Goal: Contribute content: Contribute content

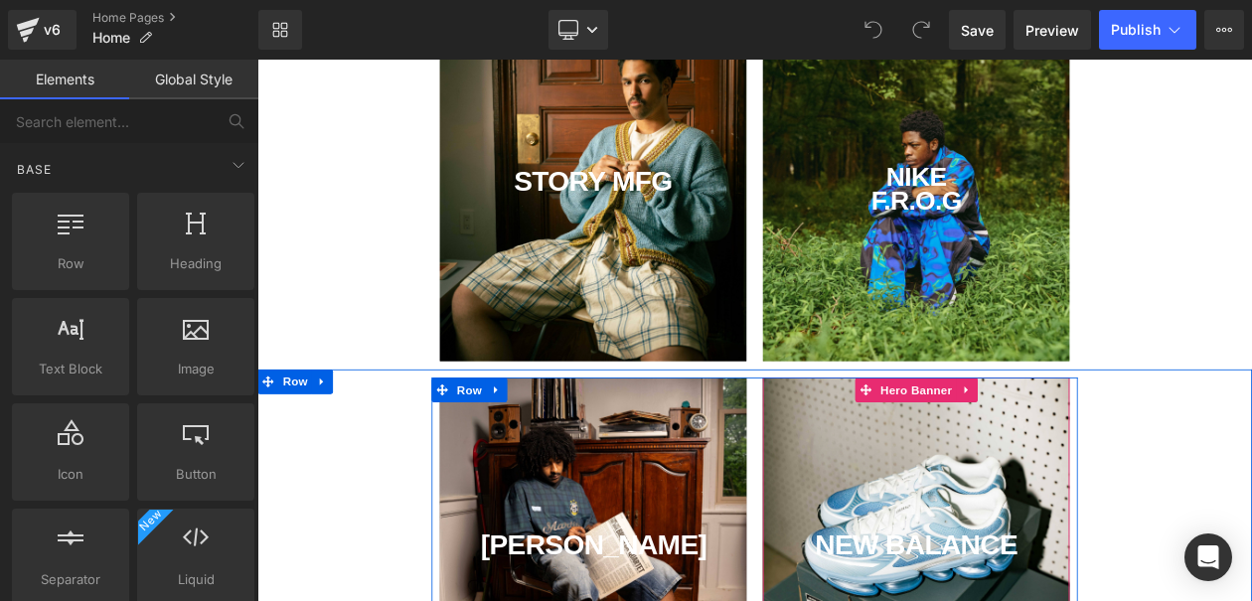
scroll to position [577, 0]
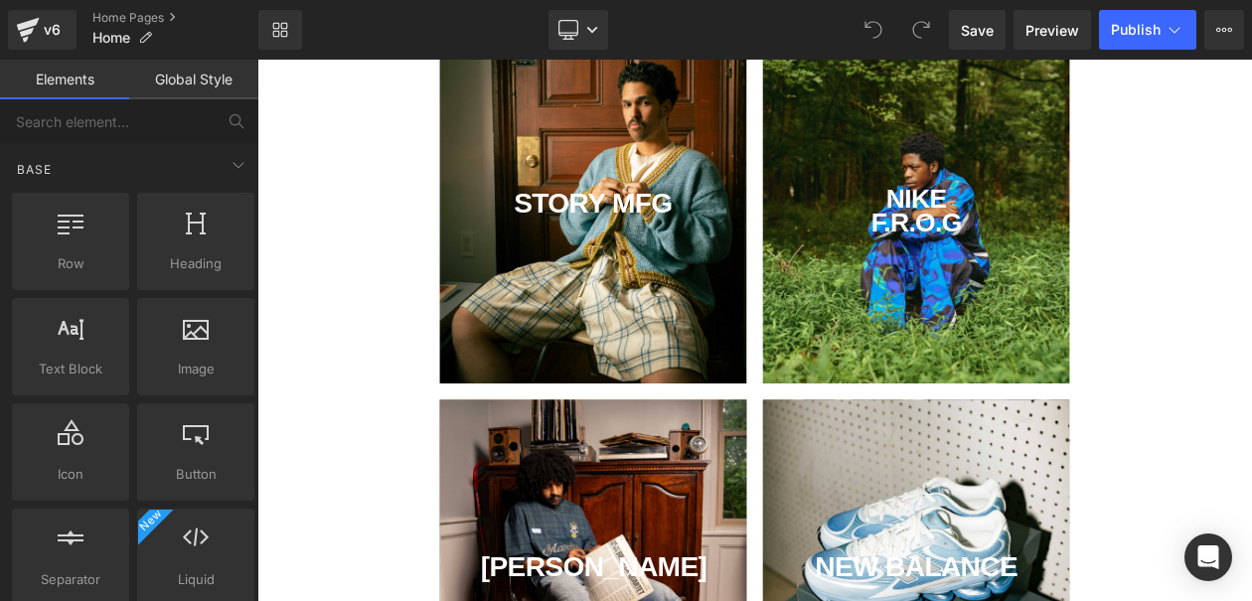
click at [755, 302] on div "STORY MFG Text Block" at bounding box center [663, 242] width 371 height 417
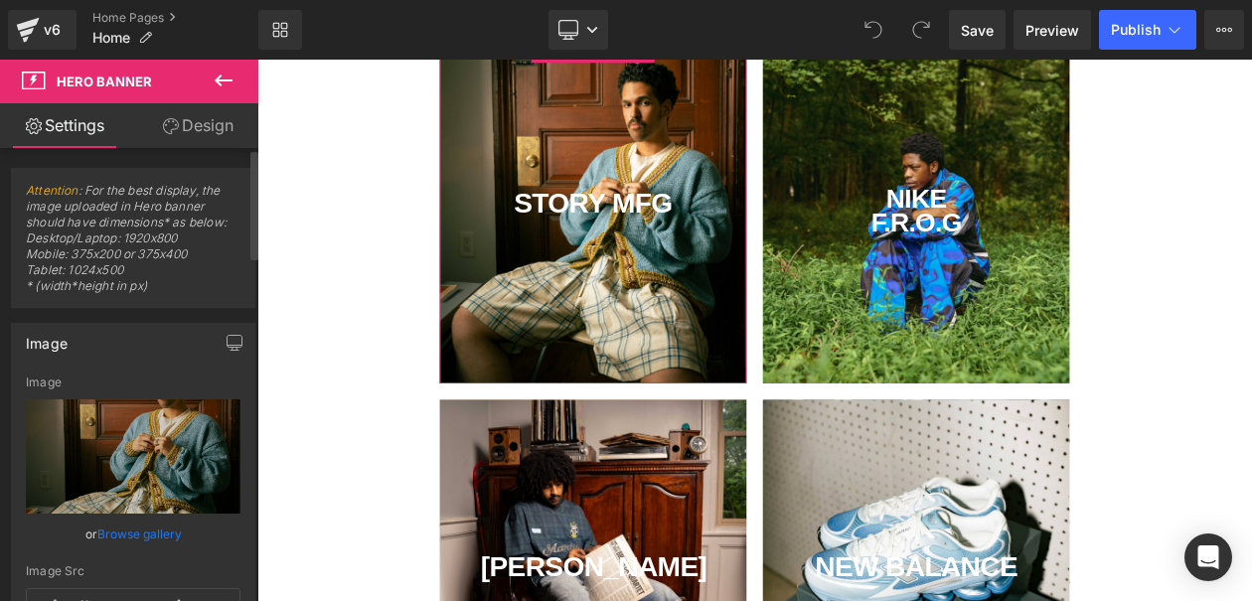
click at [183, 527] on div "or Browse gallery" at bounding box center [133, 534] width 215 height 21
click at [153, 540] on link "Browse gallery" at bounding box center [139, 534] width 84 height 35
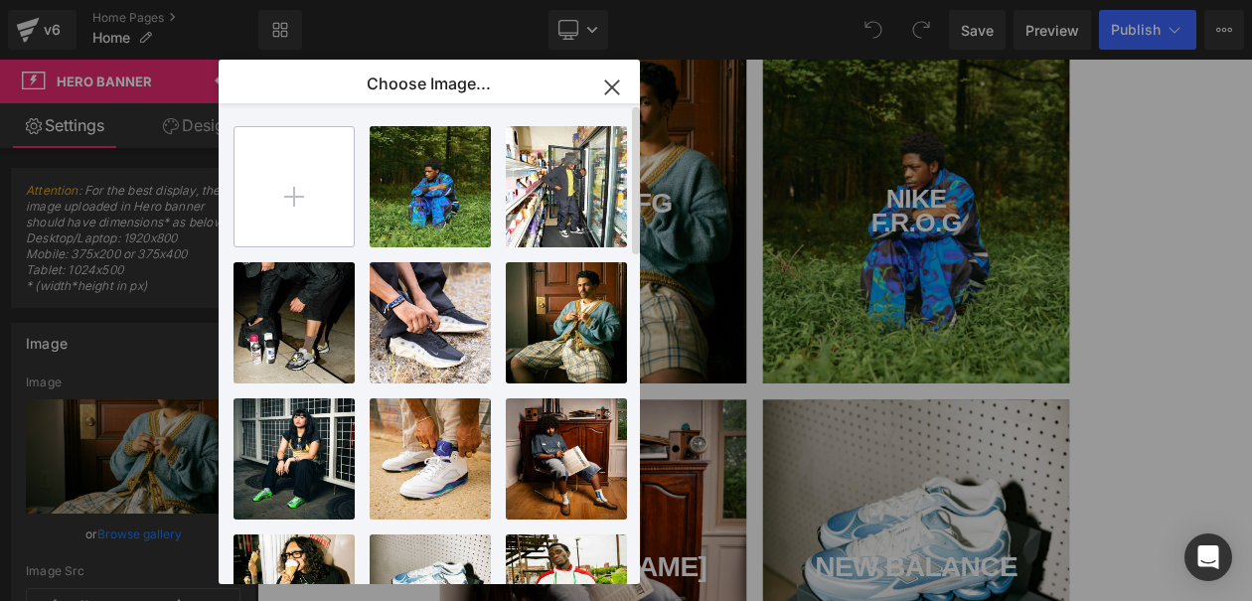
click at [323, 175] on input "file" at bounding box center [293, 186] width 119 height 119
type input "C:\fakepath\DSC08412.jpg"
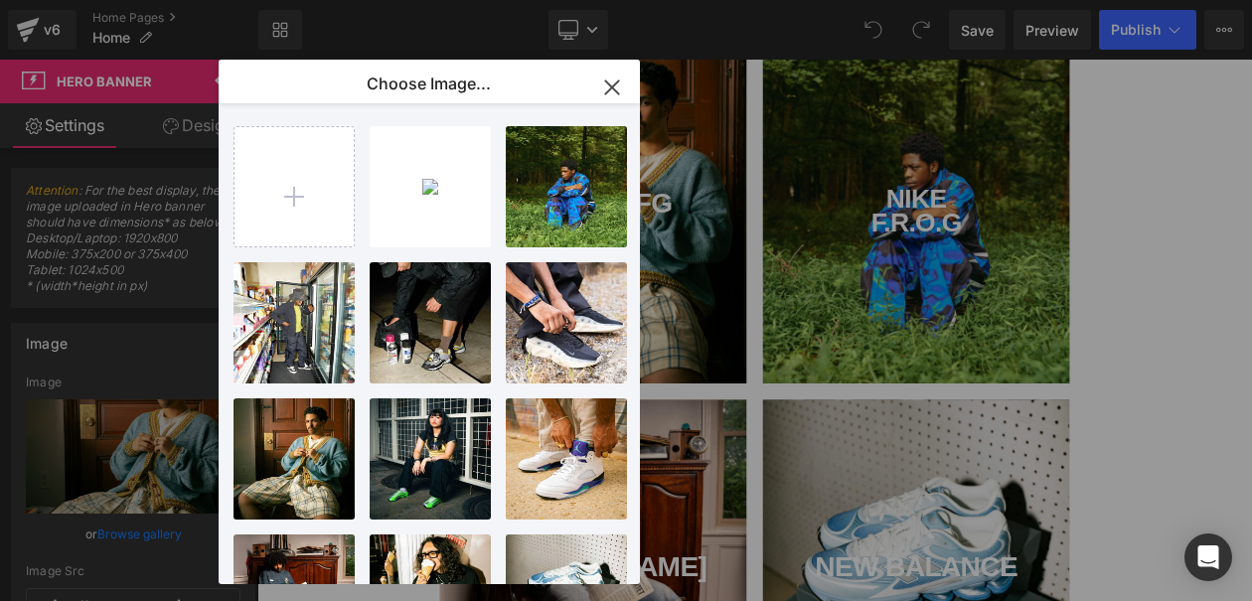
click at [0, 0] on div "DSC0841...8412.jpg 188.87 KB" at bounding box center [0, 0] width 0 height 0
type input "[URL][DOMAIN_NAME]"
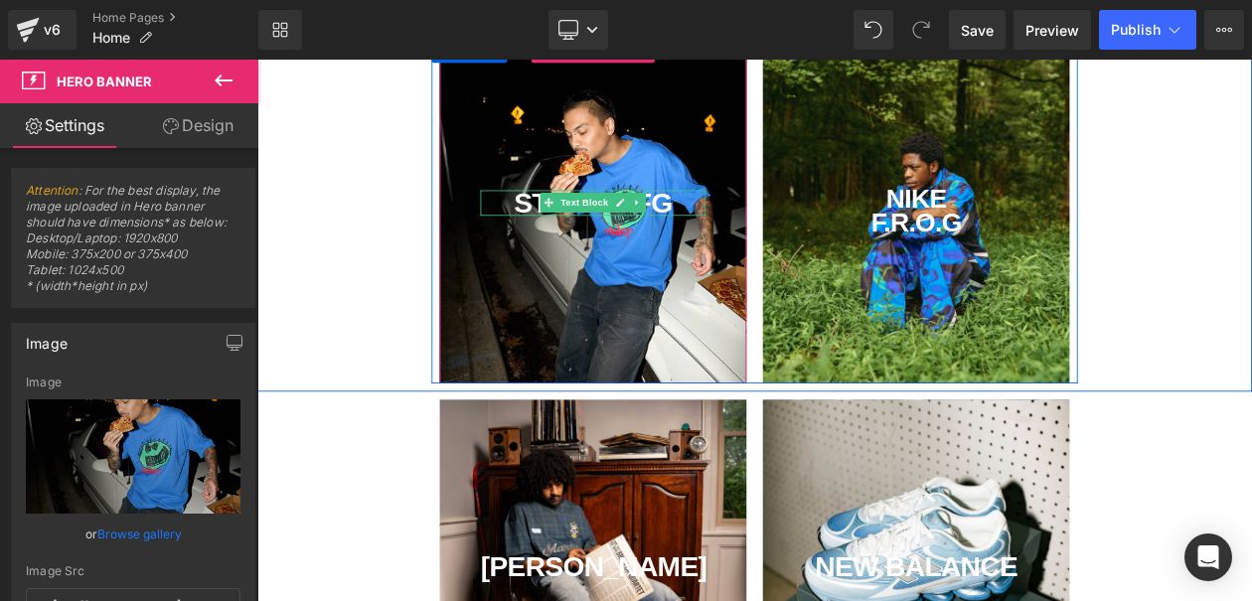
click at [770, 230] on div "STORY MFG" at bounding box center [663, 233] width 271 height 31
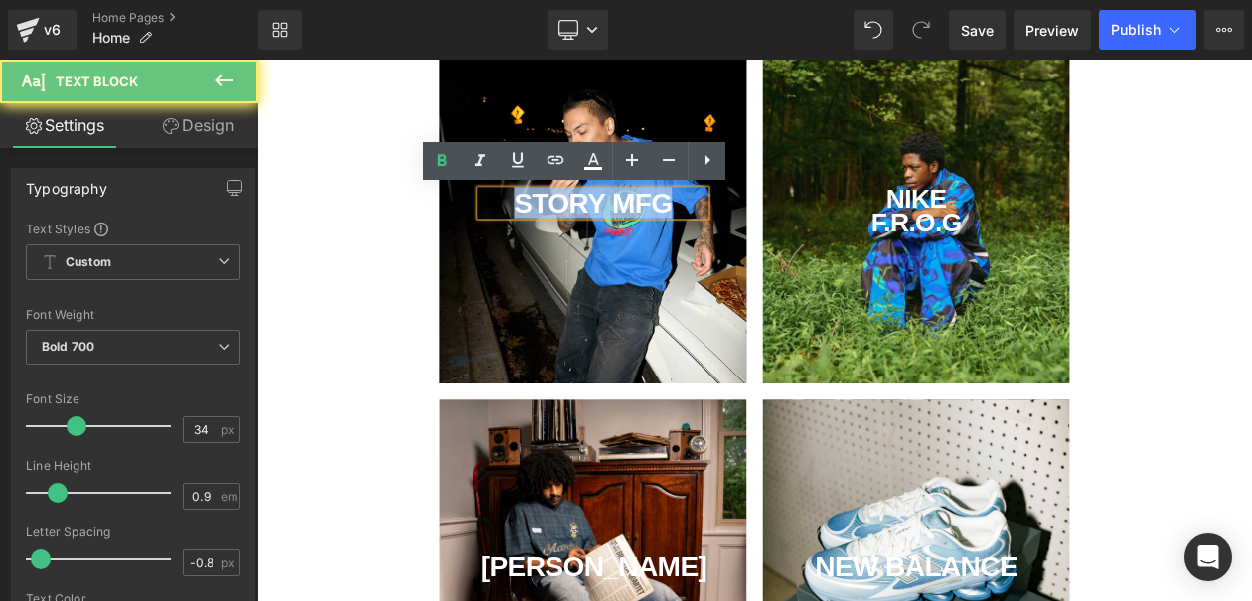
drag, startPoint x: 770, startPoint y: 230, endPoint x: 443, endPoint y: 175, distance: 331.5
click at [478, 181] on div "STORY MFG Text Block" at bounding box center [663, 242] width 371 height 417
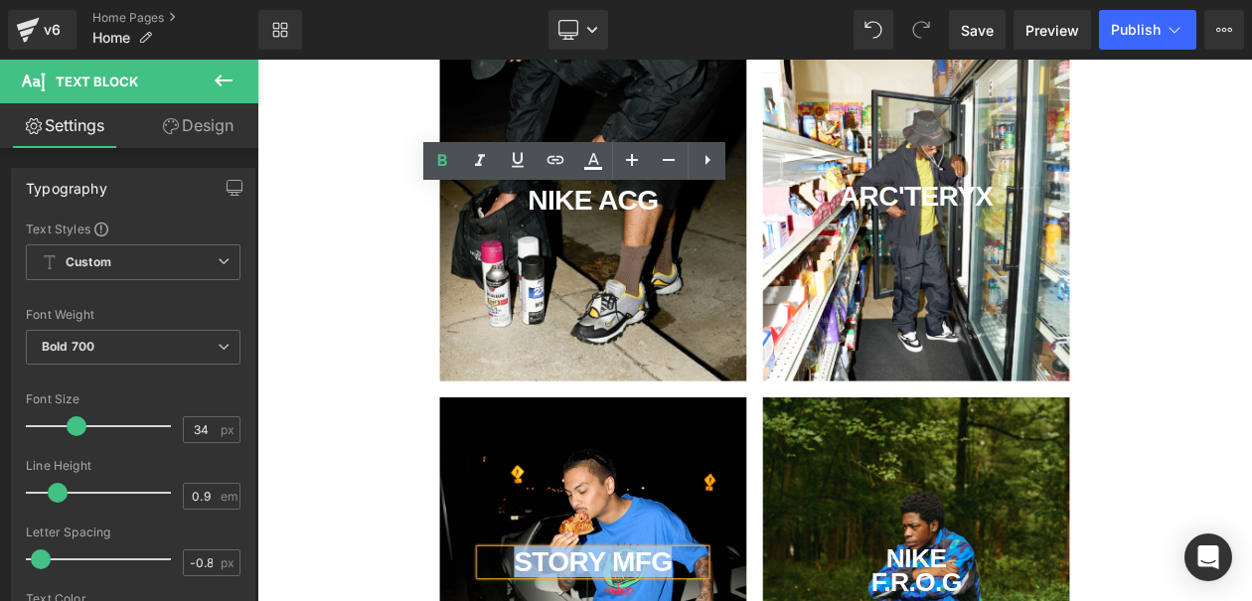
scroll to position [88, 0]
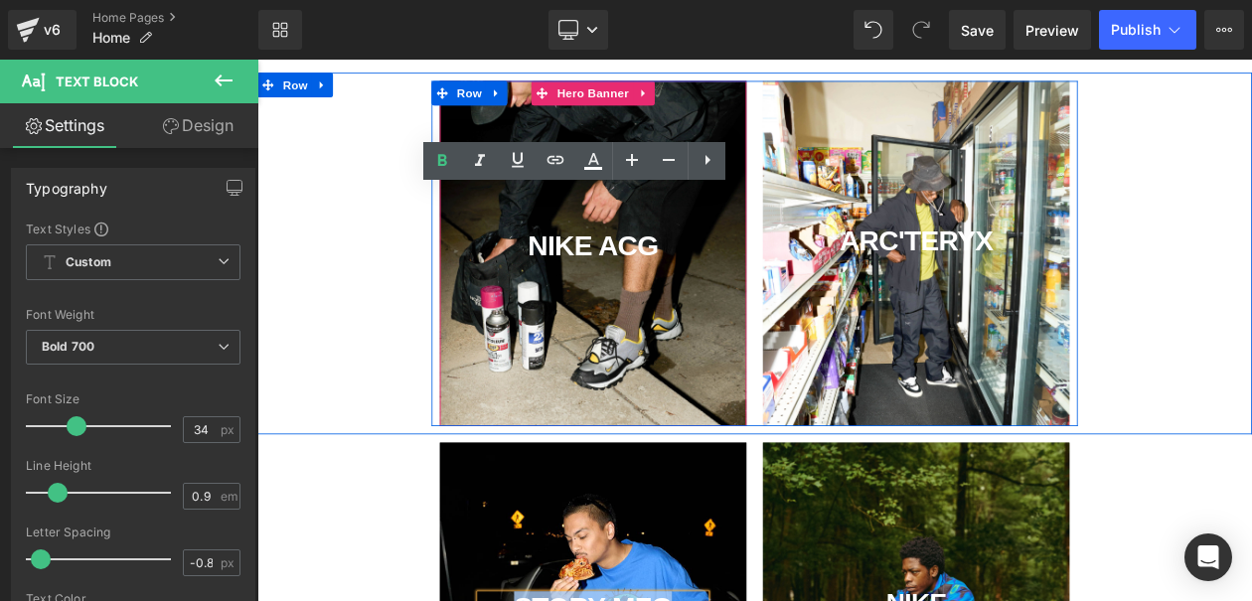
click at [699, 361] on div "NIKE ACG Text Block" at bounding box center [663, 293] width 371 height 417
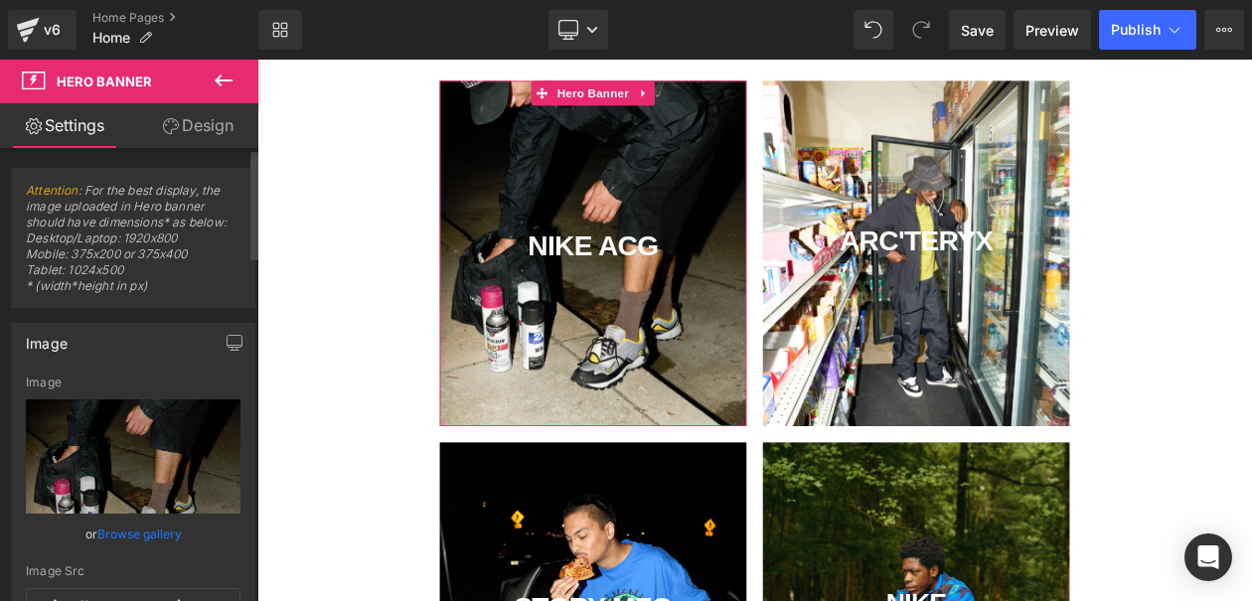
click at [158, 537] on link "Browse gallery" at bounding box center [139, 534] width 84 height 35
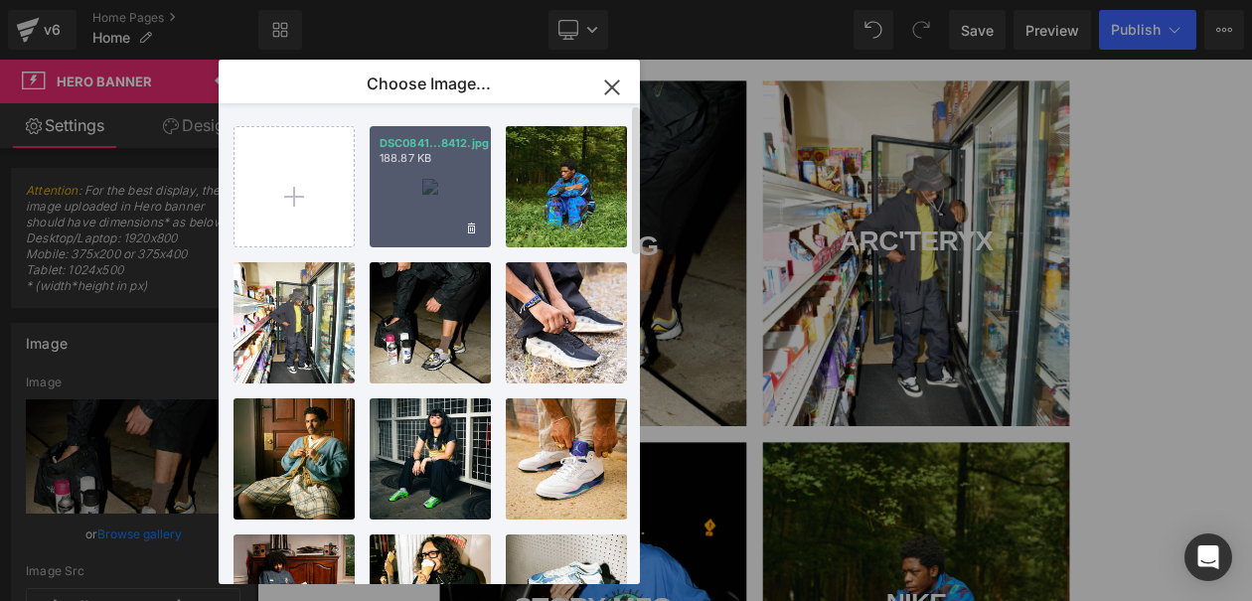
click at [437, 190] on div "DSC0841...8412.jpg 188.87 KB" at bounding box center [430, 186] width 121 height 121
type input "[URL][DOMAIN_NAME]"
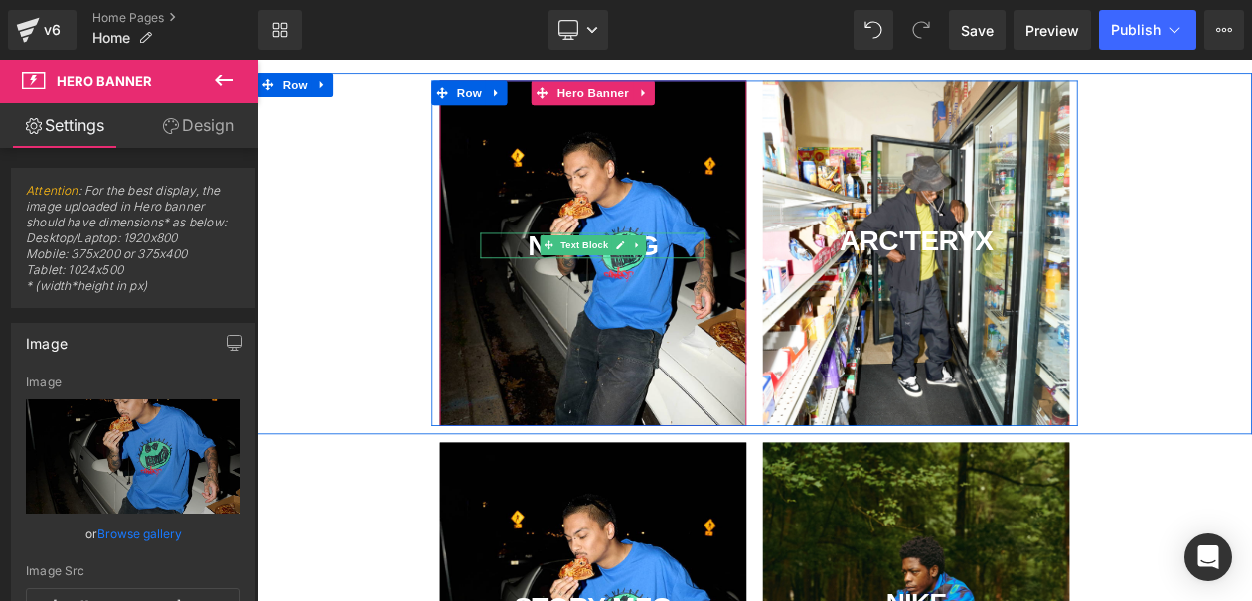
click at [757, 282] on div "NIKE ACG" at bounding box center [663, 284] width 271 height 31
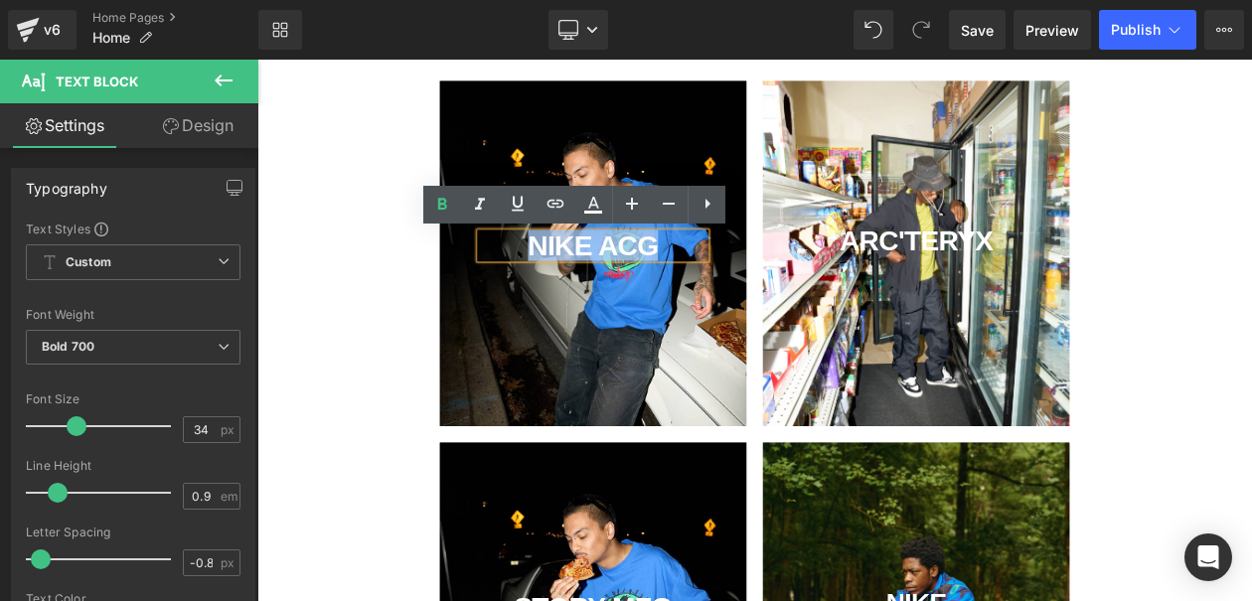
drag, startPoint x: 755, startPoint y: 279, endPoint x: 325, endPoint y: 248, distance: 431.3
click at [325, 248] on div "NIKE ACG Text Block Hero Banner ARC'TERYX Text Block Hero Banner" at bounding box center [858, 293] width 1202 height 417
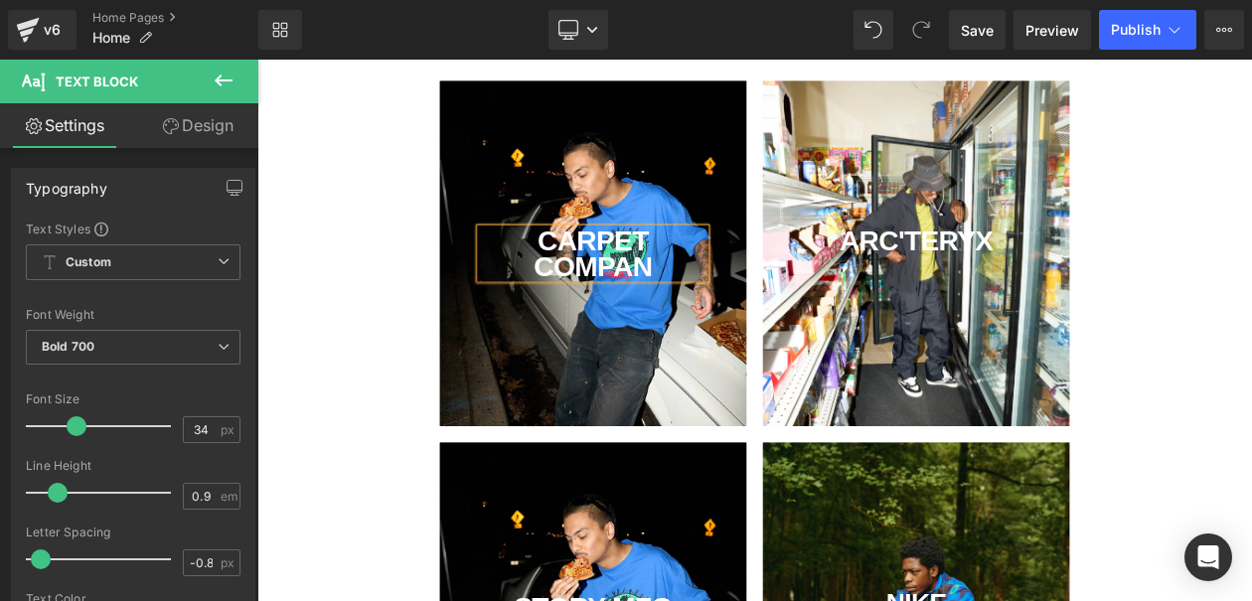
scroll to position [82, 0]
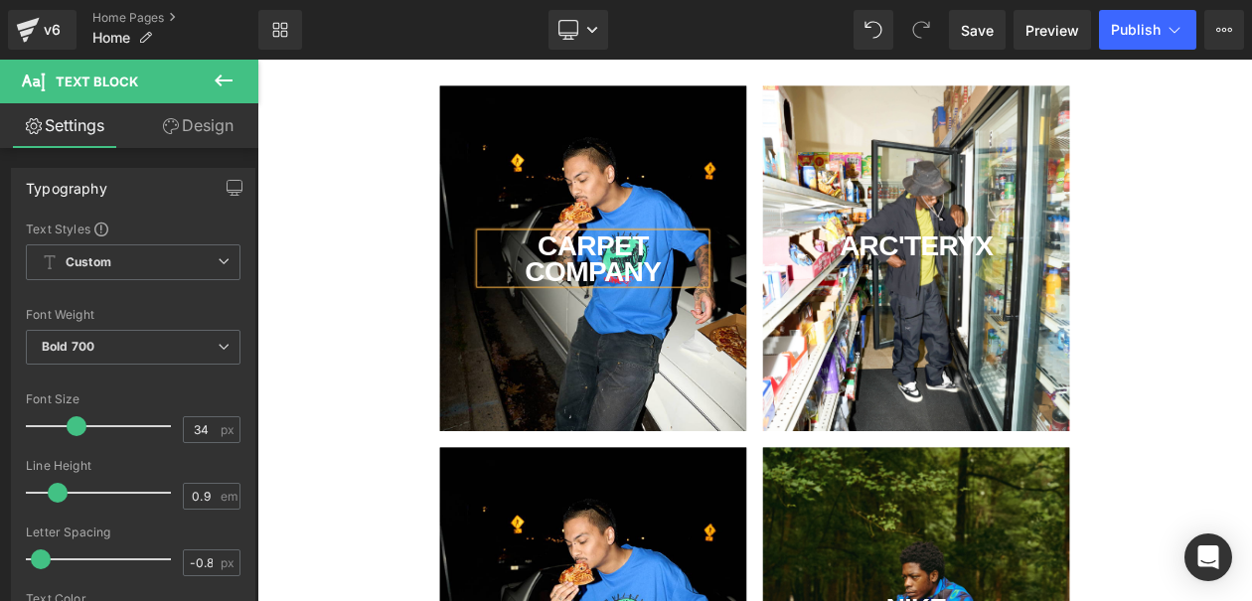
click at [580, 524] on div "Rendering Content" at bounding box center [626, 523] width 122 height 22
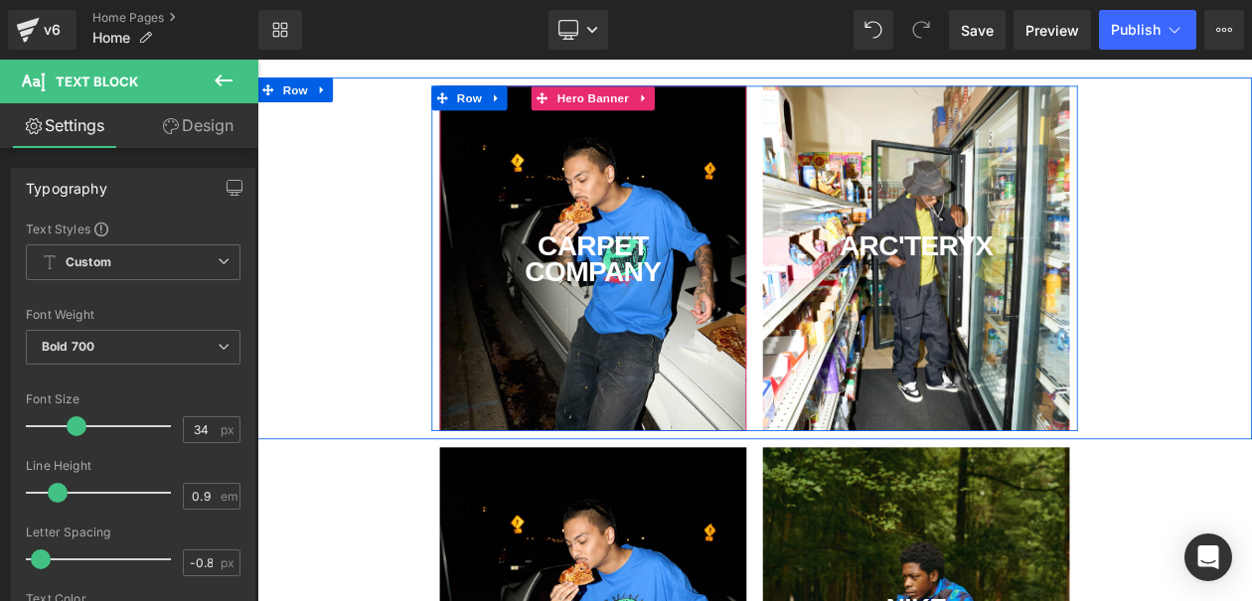
click at [749, 442] on div "carpet company Text Block" at bounding box center [663, 299] width 371 height 417
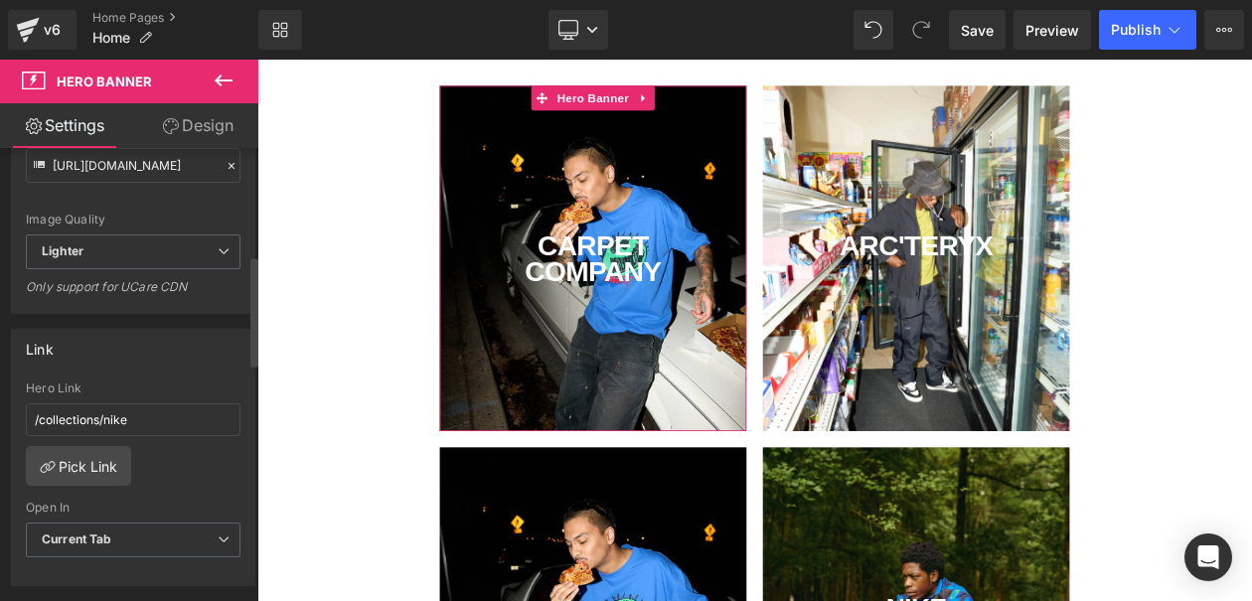
scroll to position [441, 0]
click at [69, 458] on link "Pick Link" at bounding box center [78, 465] width 105 height 40
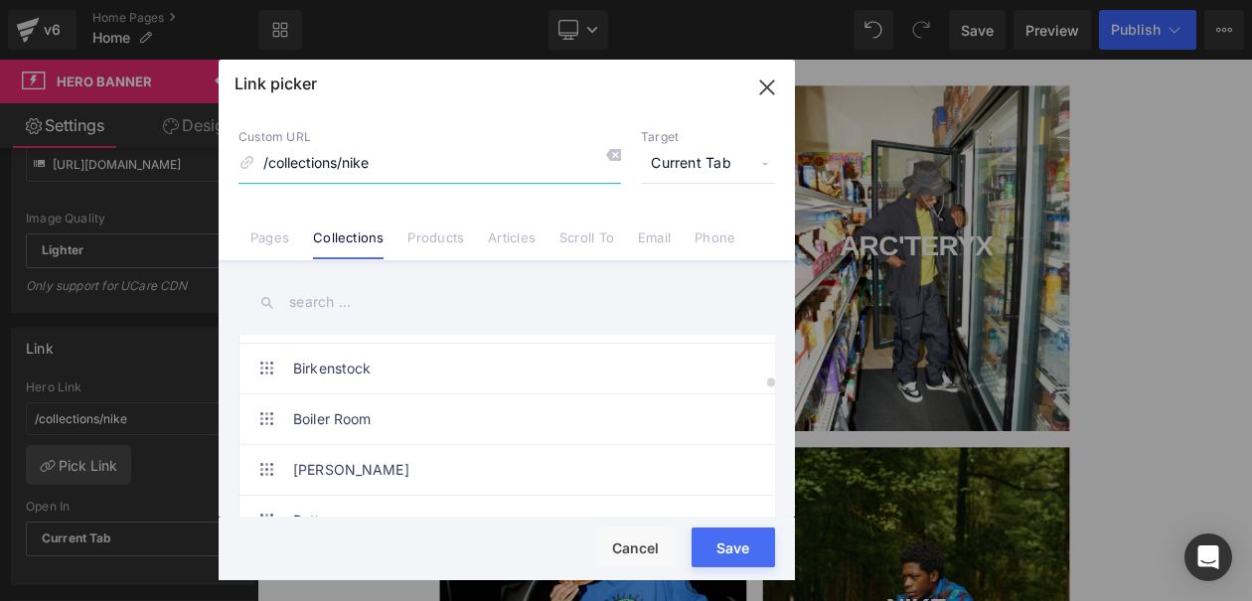
scroll to position [1465, 0]
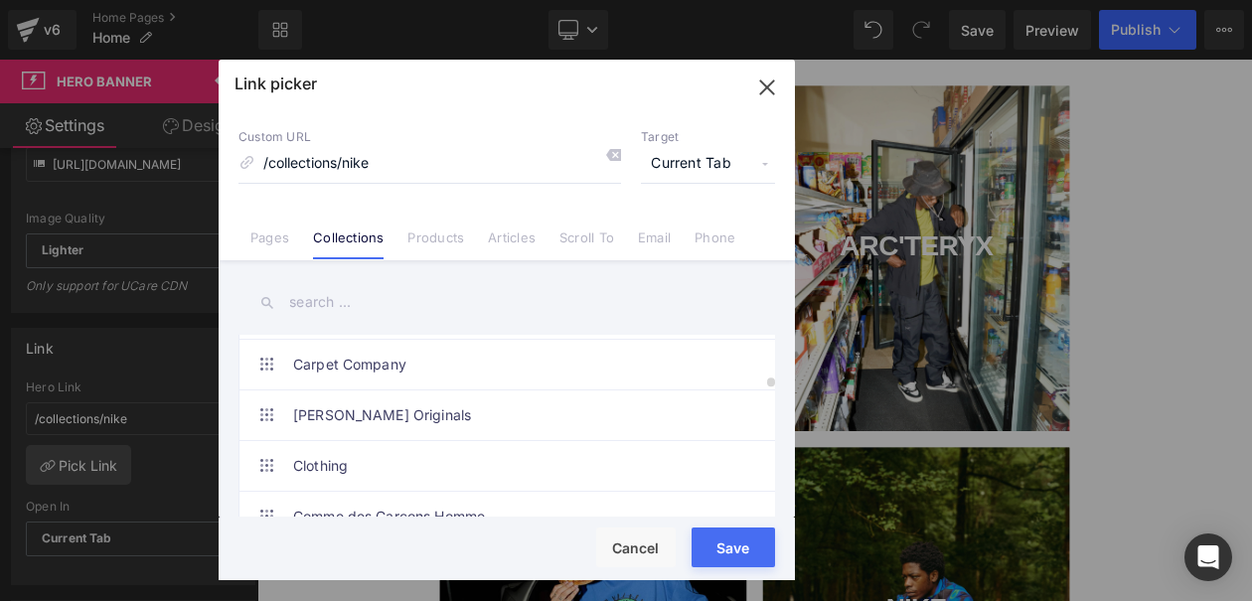
click at [663, 382] on link "Carpet Company" at bounding box center [511, 365] width 437 height 50
type input "/collections/carpet-company"
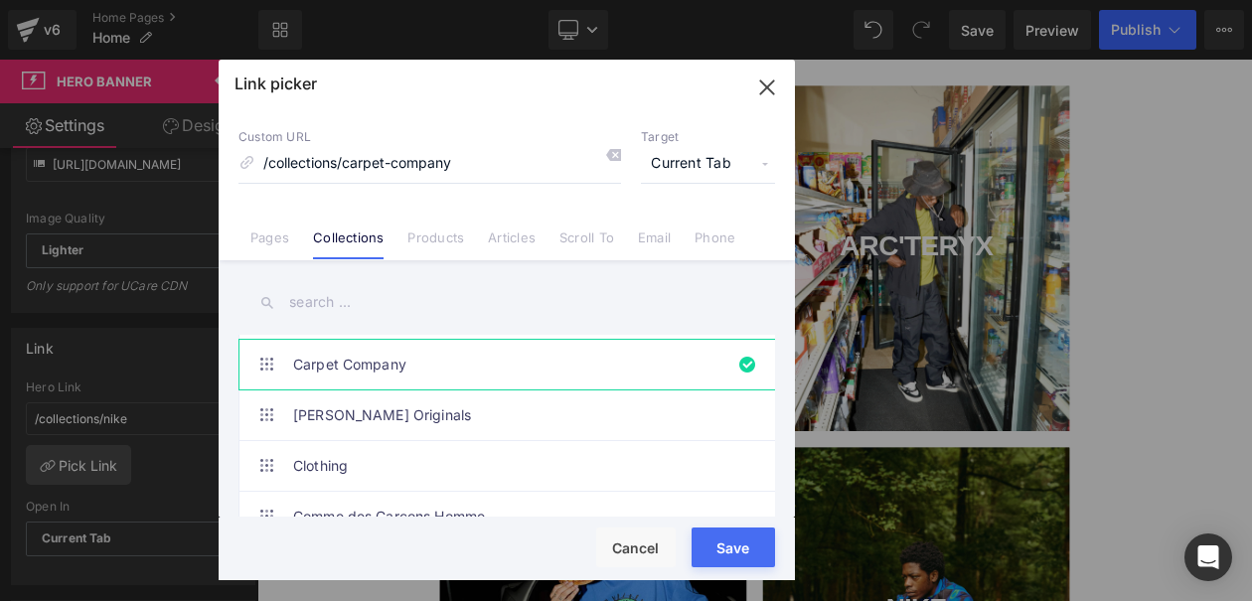
click at [759, 539] on button "Save" at bounding box center [732, 548] width 83 height 40
type input "/collections/carpet-company"
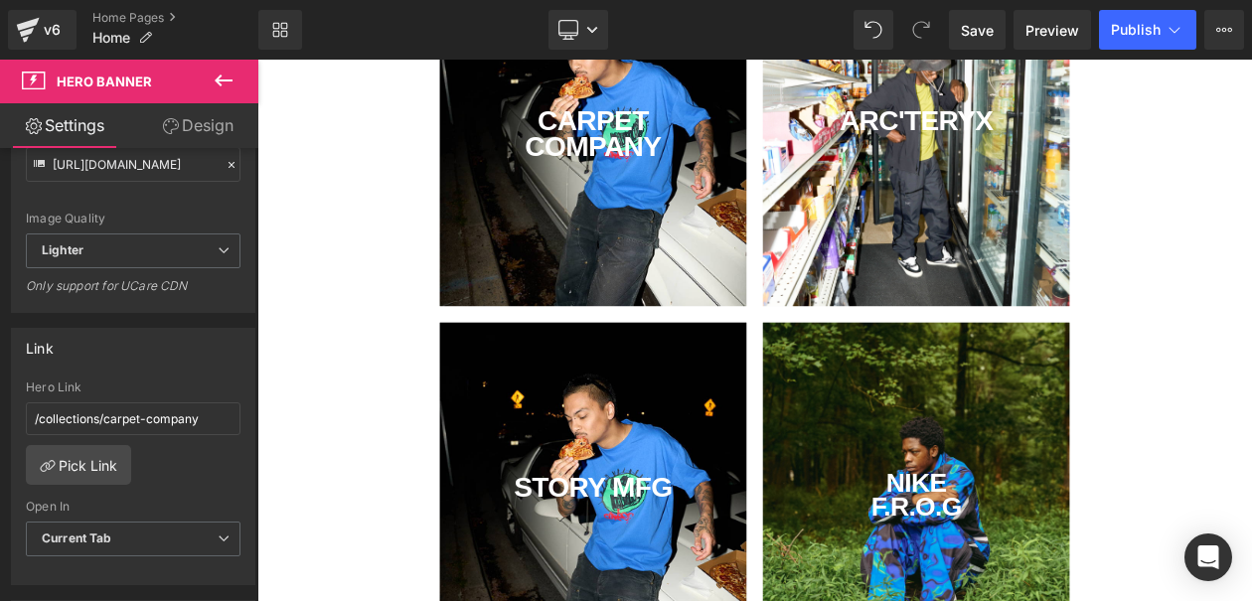
scroll to position [236, 0]
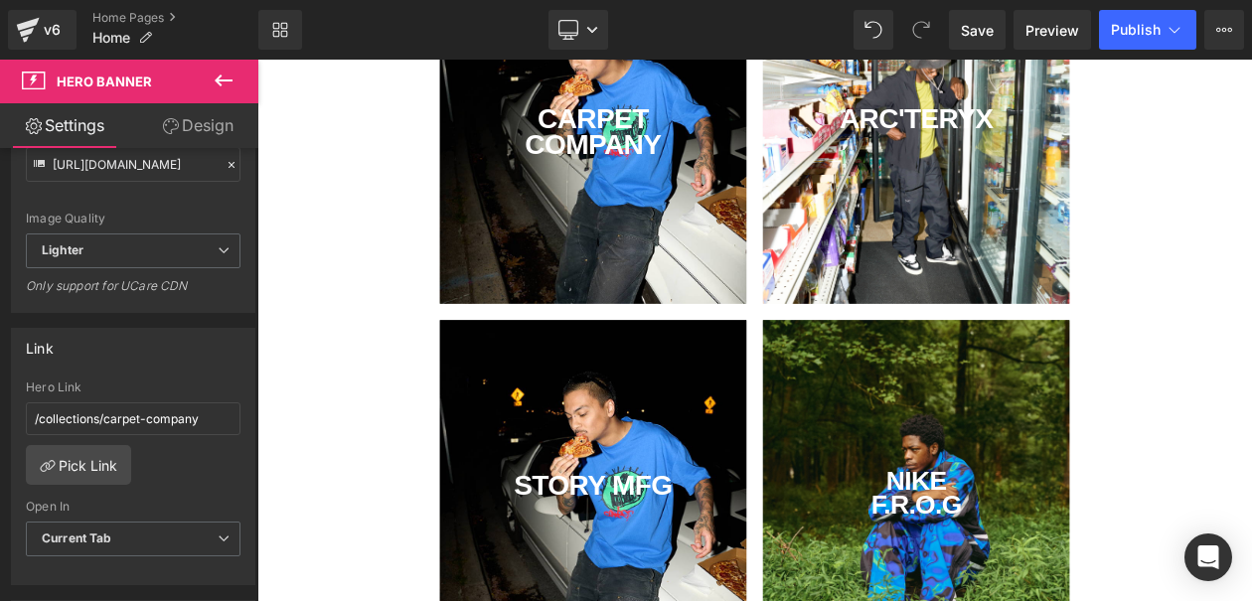
click at [605, 474] on div "STORY MFG Text Block" at bounding box center [663, 583] width 371 height 417
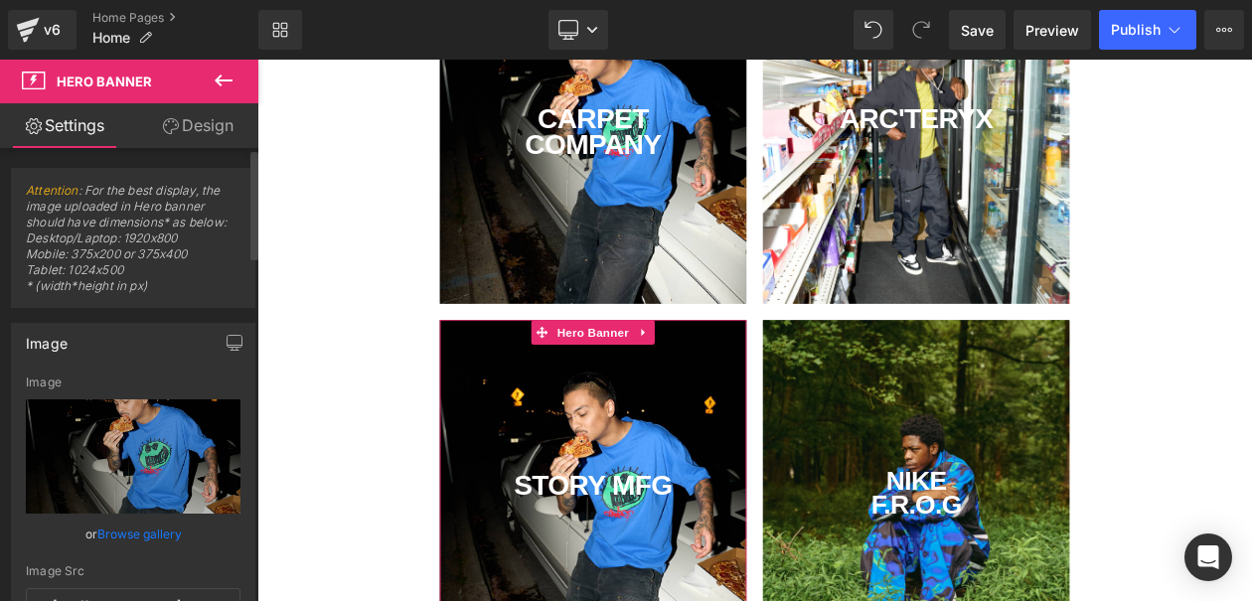
click at [136, 540] on link "Browse gallery" at bounding box center [139, 534] width 84 height 35
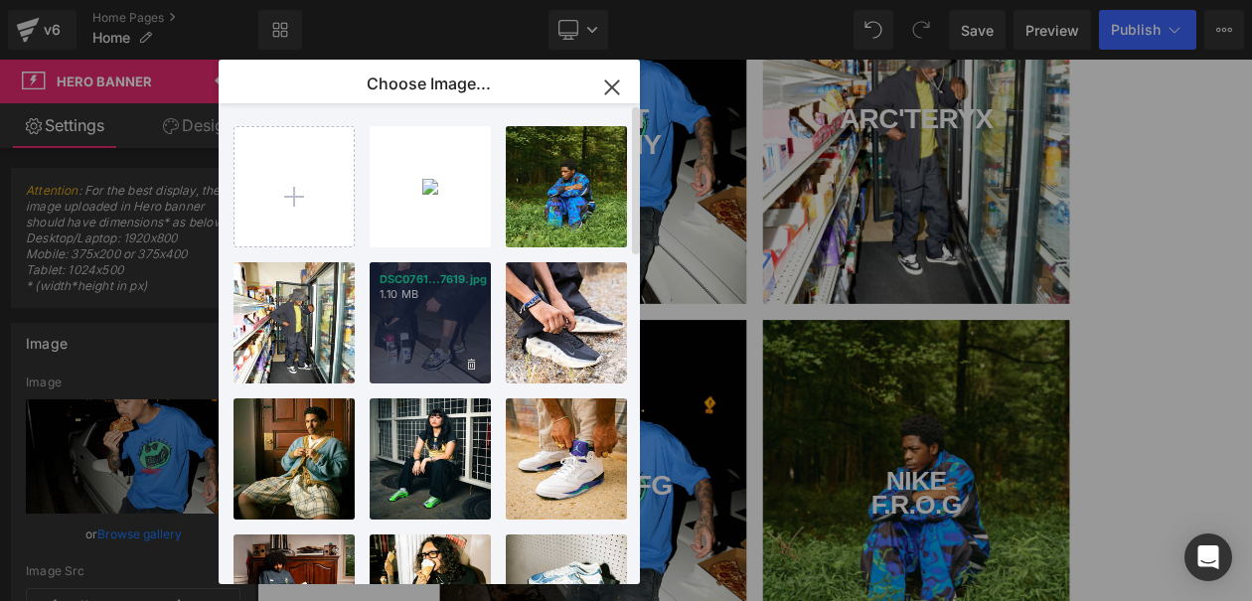
click at [428, 324] on div "DSC0761...7619.jpg 1.10 MB" at bounding box center [430, 322] width 121 height 121
type input "[URL][DOMAIN_NAME]"
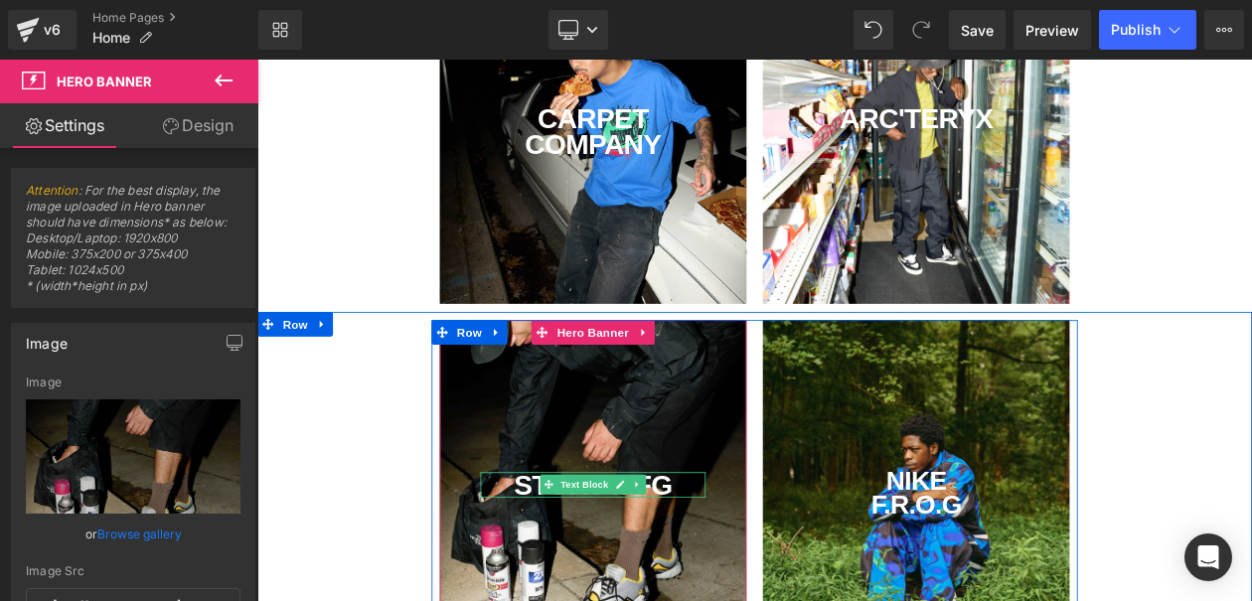
click at [770, 576] on div "STORY MFG" at bounding box center [663, 573] width 271 height 31
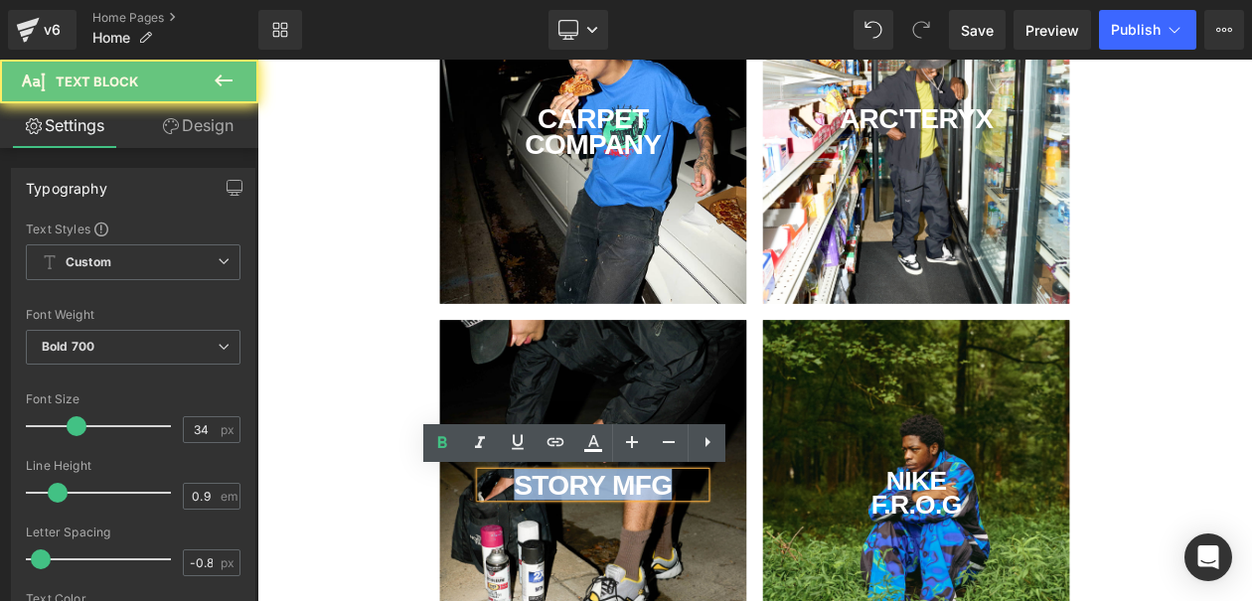
drag, startPoint x: 766, startPoint y: 571, endPoint x: 379, endPoint y: 539, distance: 387.7
click at [427, 544] on div "STORY MFG Text Block Hero Banner NIKE F.R.O.G Text Block Hero Banner Row" at bounding box center [858, 583] width 1202 height 417
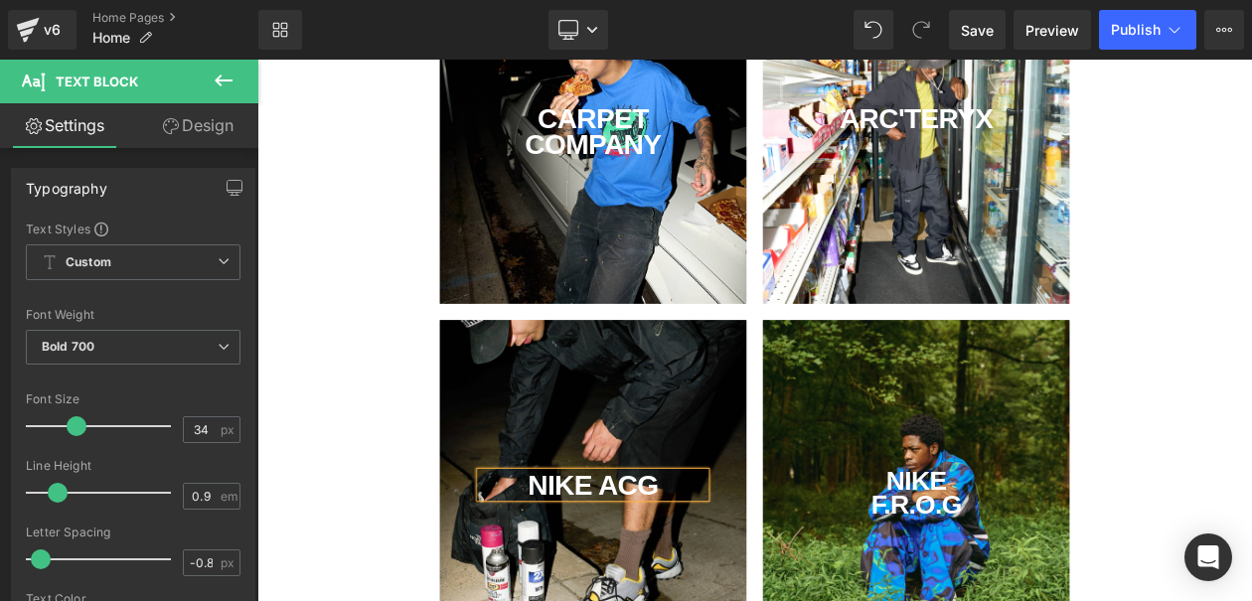
click at [436, 416] on div "nike acg Text Block Hero Banner NIKE F.R.O.G Text Block Hero Banner Row" at bounding box center [858, 583] width 1202 height 417
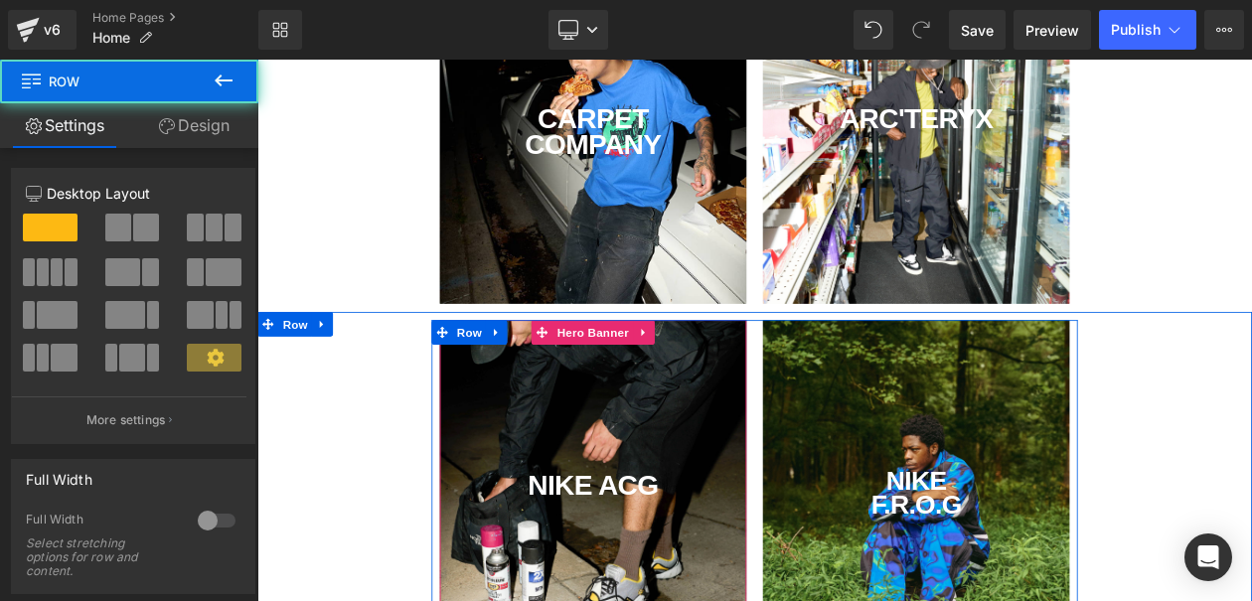
click at [627, 442] on div "nike acg Text Block" at bounding box center [663, 583] width 371 height 417
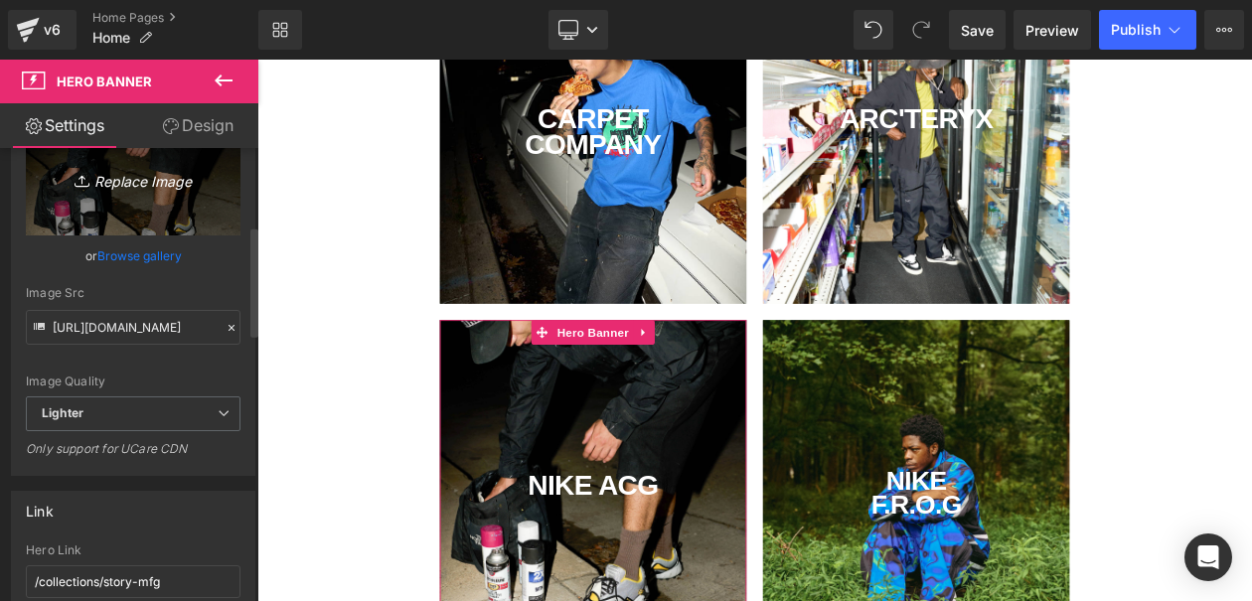
scroll to position [417, 0]
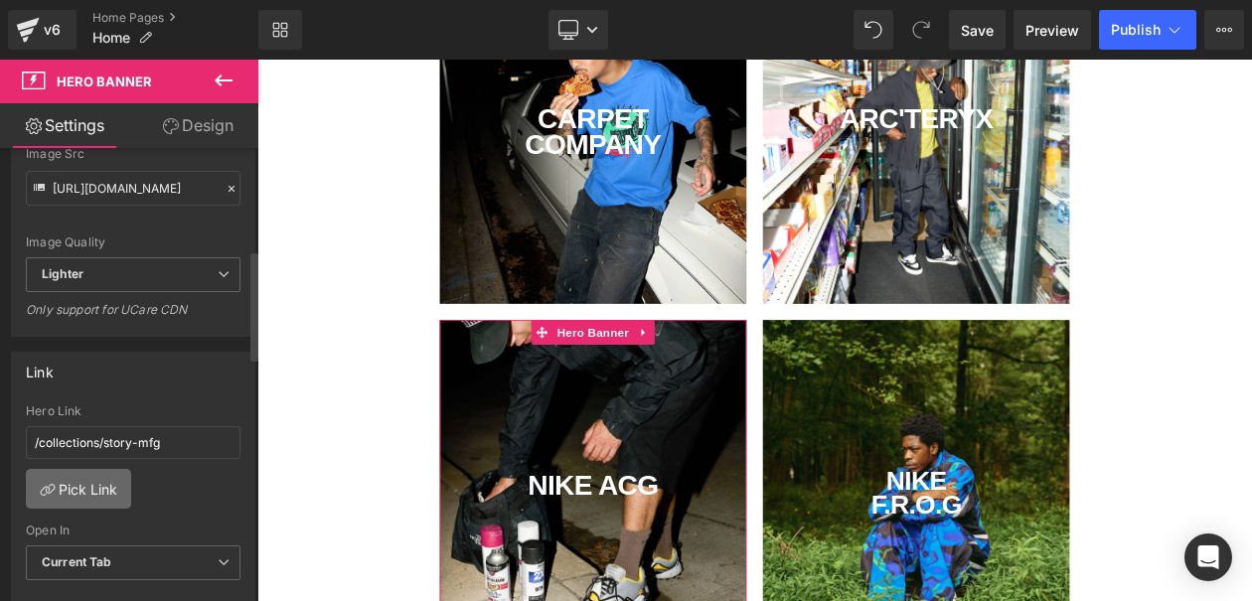
click at [93, 486] on link "Pick Link" at bounding box center [78, 489] width 105 height 40
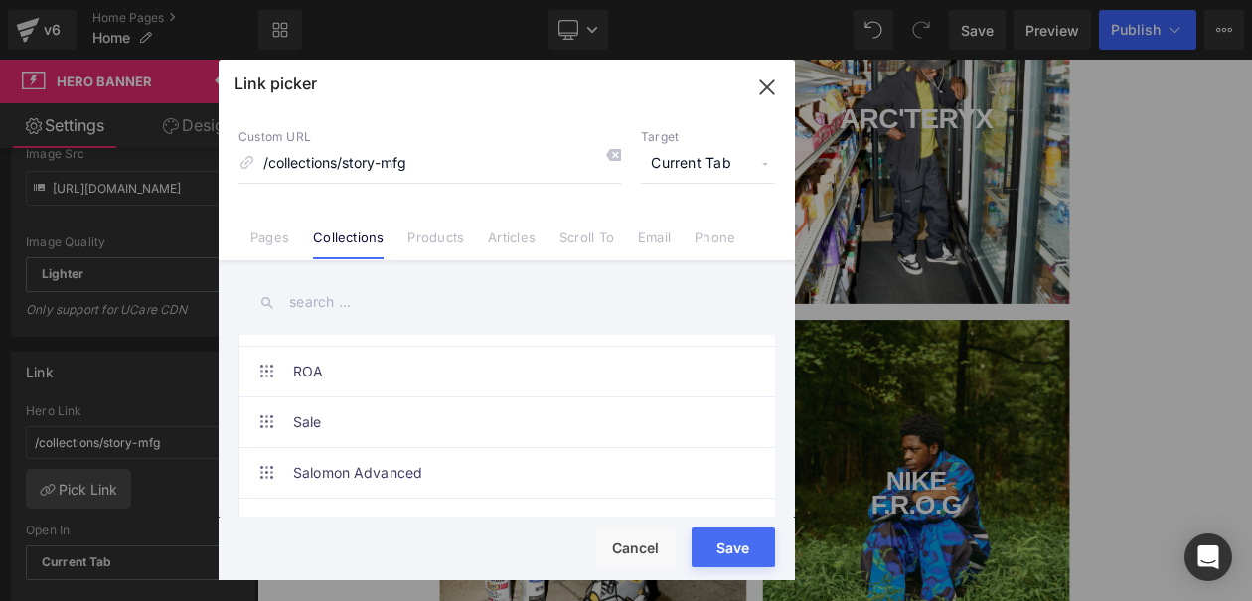
scroll to position [3862, 0]
click at [450, 404] on link "Nike" at bounding box center [511, 400] width 437 height 50
type input "/collections/nike"
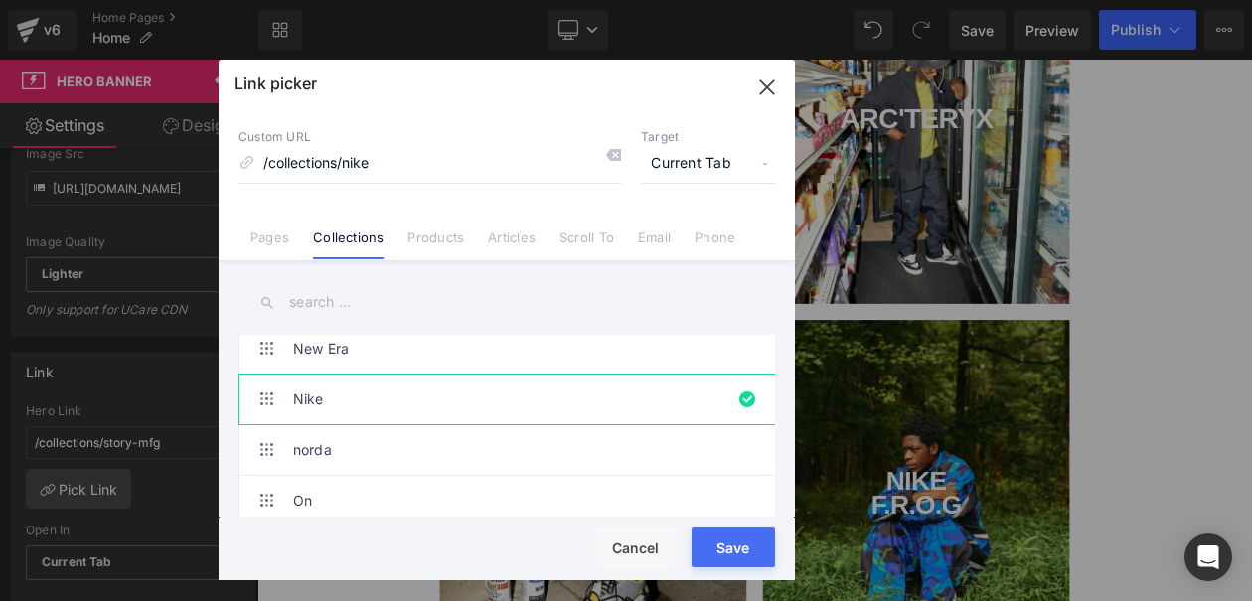
click at [742, 548] on button "Save" at bounding box center [732, 548] width 83 height 40
type input "/collections/nike"
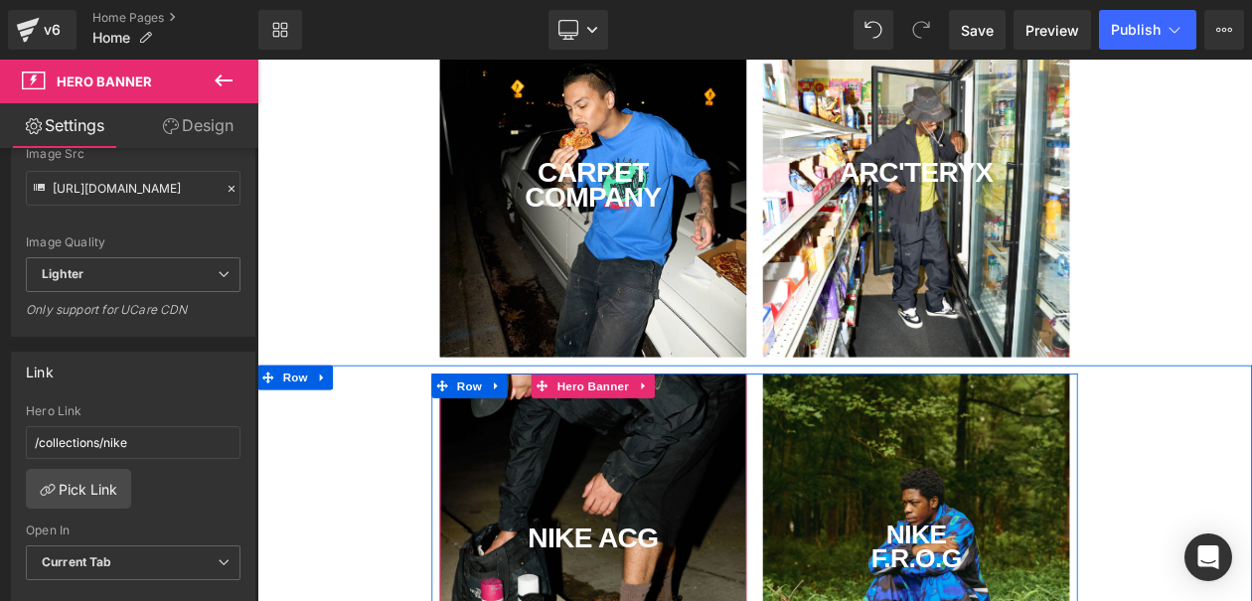
scroll to position [123, 0]
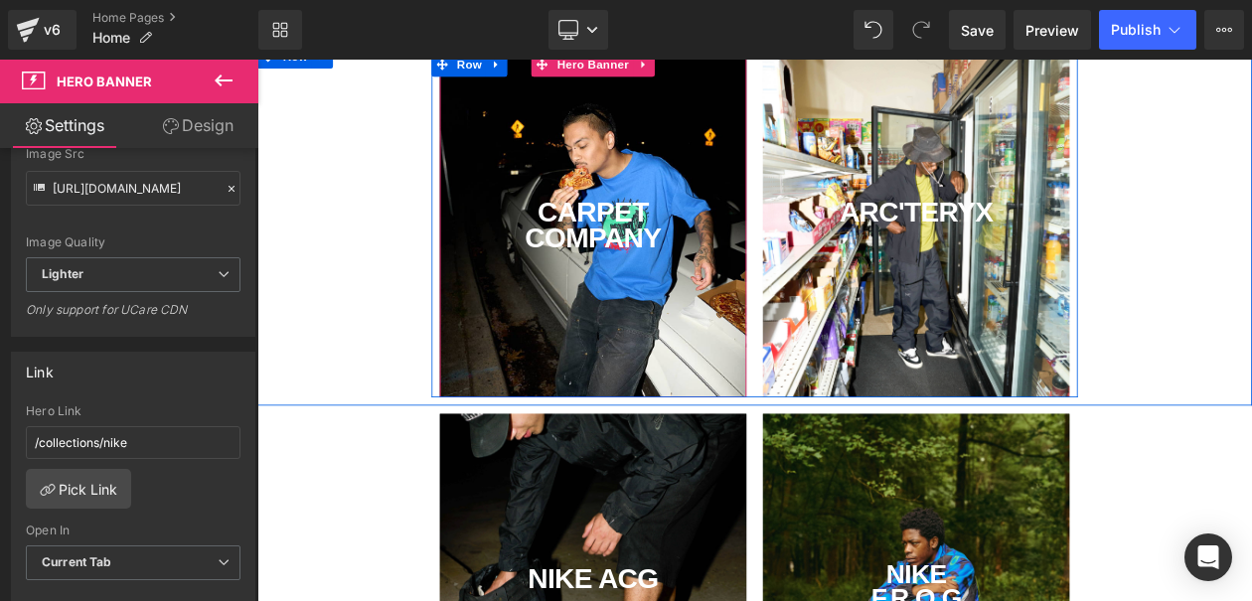
click at [697, 395] on div "carpet company Text Block" at bounding box center [663, 259] width 371 height 417
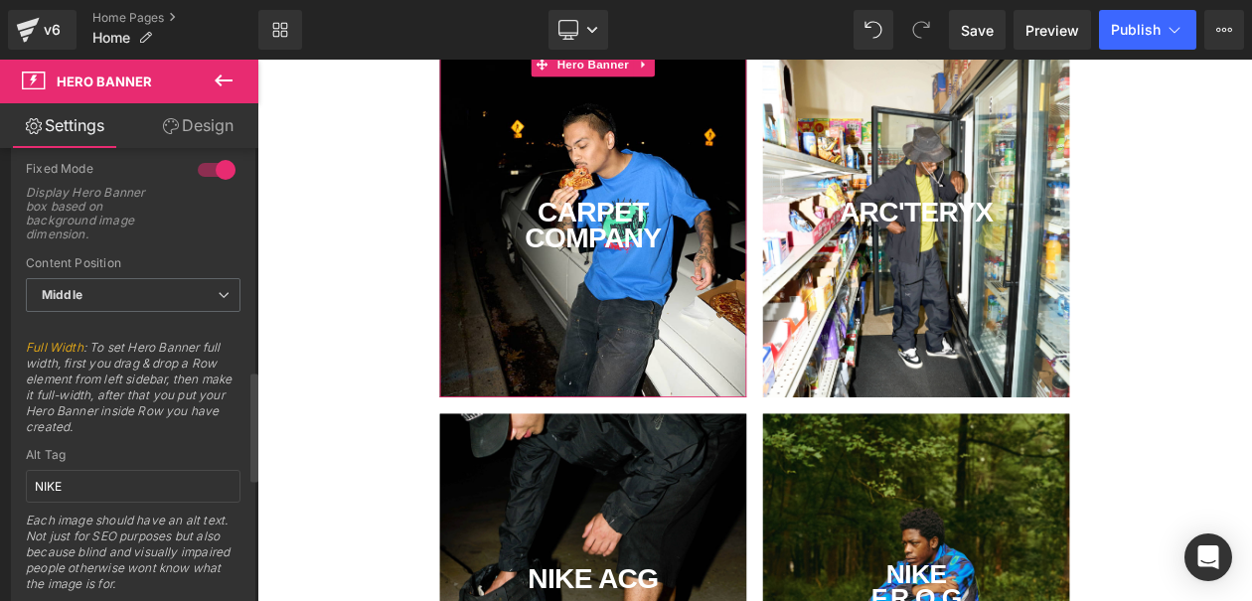
scroll to position [914, 0]
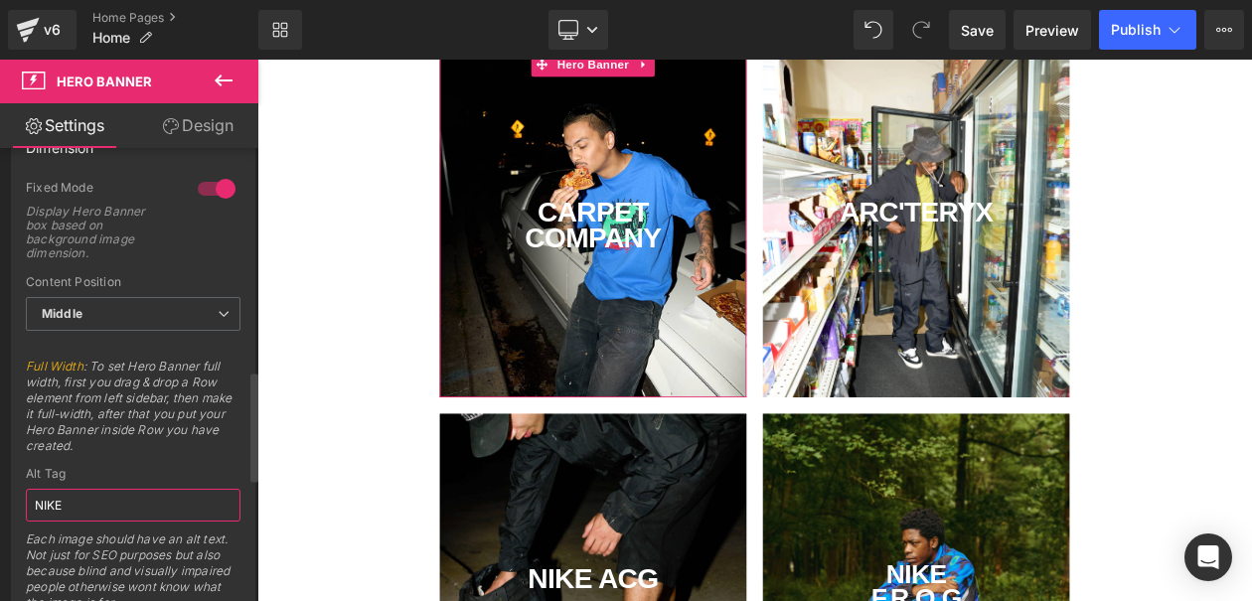
drag, startPoint x: 125, startPoint y: 504, endPoint x: 0, endPoint y: 423, distance: 148.8
click at [0, 465] on div "Dimension 1 Fixed Mode Display Hero Banner box based on background image dimens…" at bounding box center [133, 369] width 267 height 514
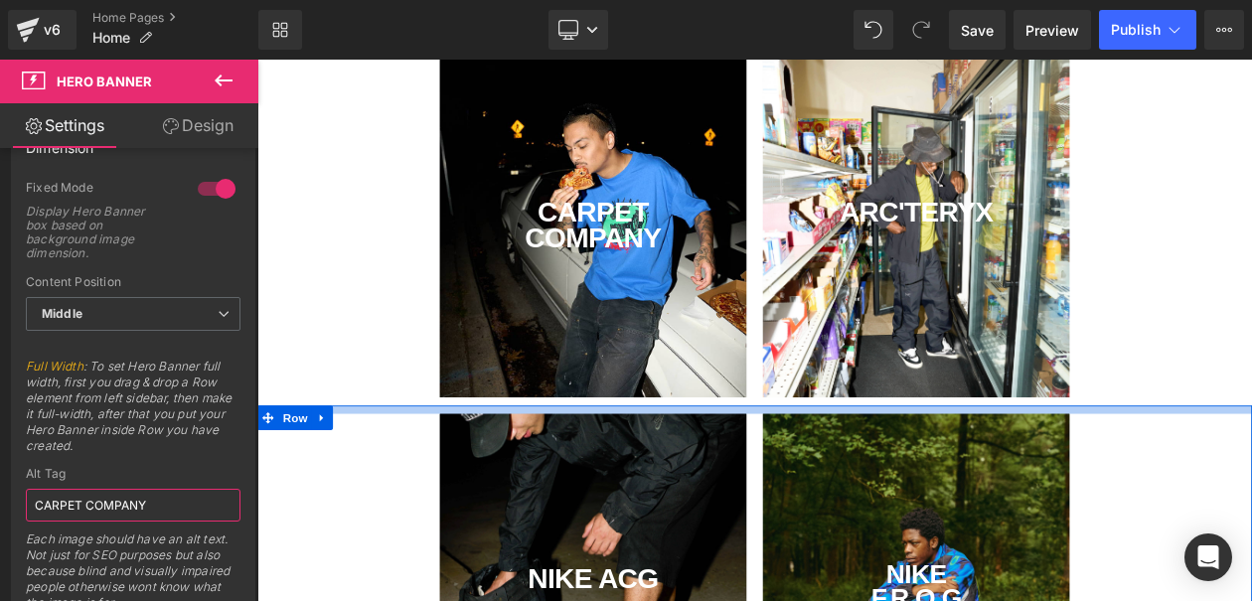
type input "CARPET COMPANY"
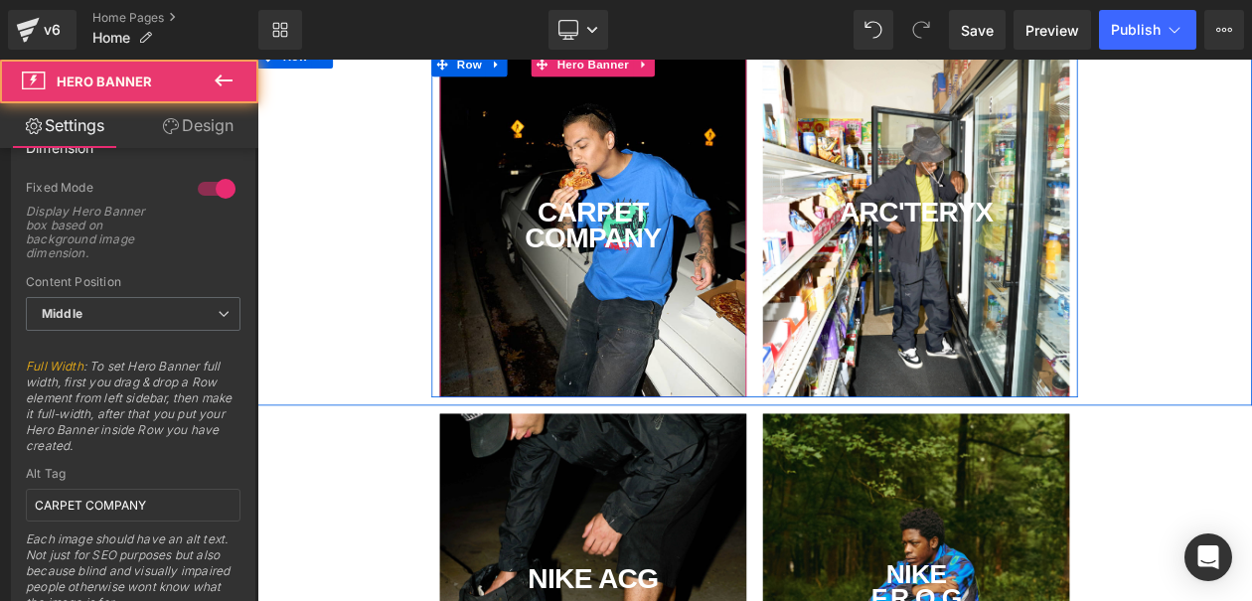
click at [704, 322] on div "carpet company Text Block" at bounding box center [663, 259] width 371 height 417
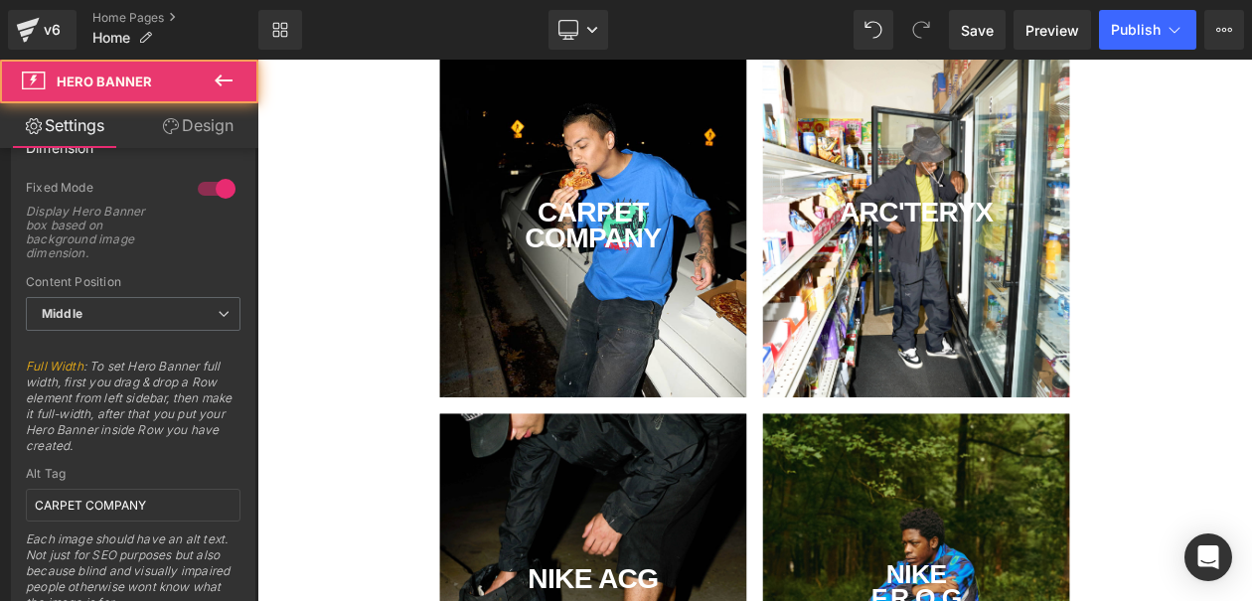
click at [978, 394] on div "ARC'TERYX Text Block" at bounding box center [1053, 259] width 371 height 417
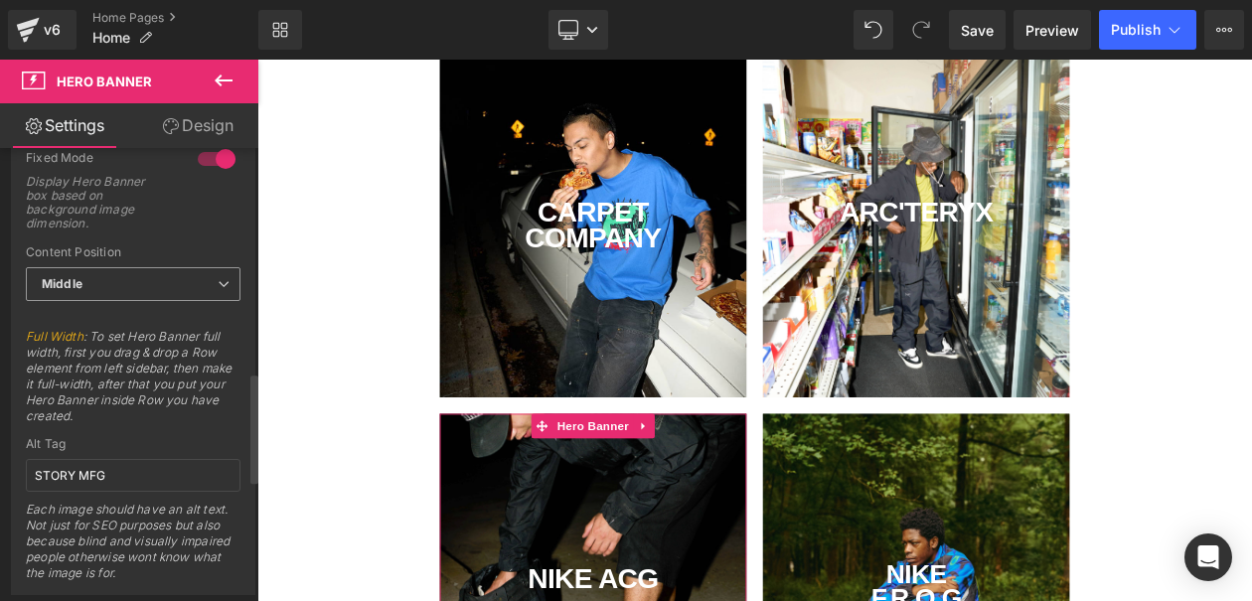
scroll to position [1023, 0]
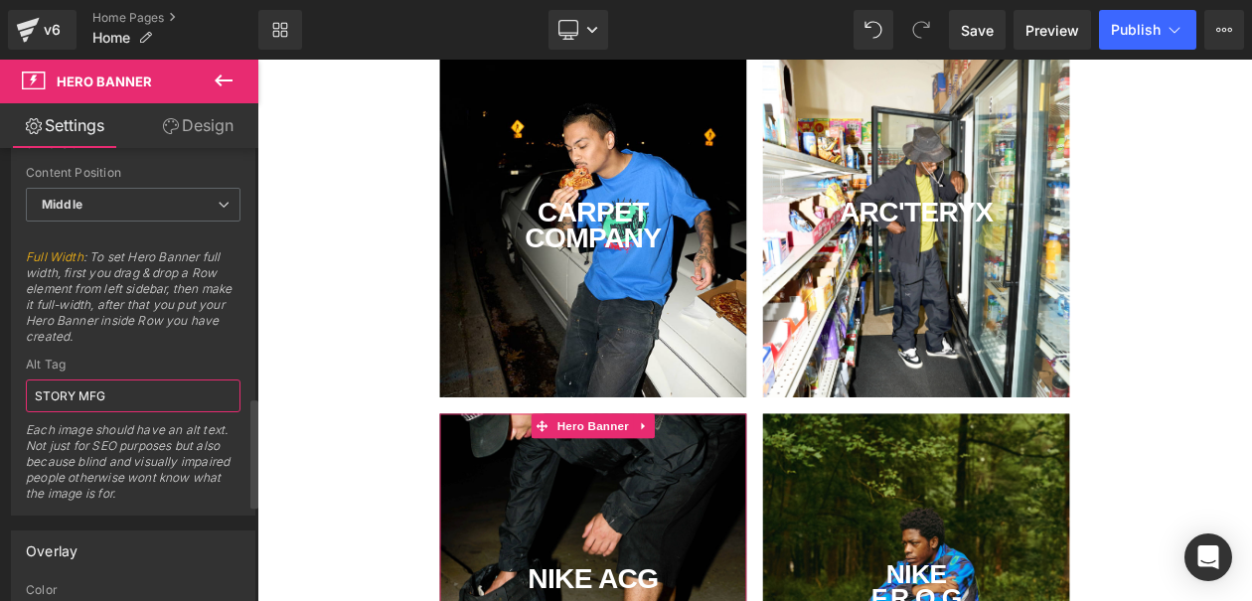
drag, startPoint x: 137, startPoint y: 393, endPoint x: 0, endPoint y: 311, distance: 160.0
click at [0, 311] on div "Dimension 1 Fixed Mode Display Hero Banner box based on background image dimens…" at bounding box center [133, 260] width 267 height 514
type input "NIKE"
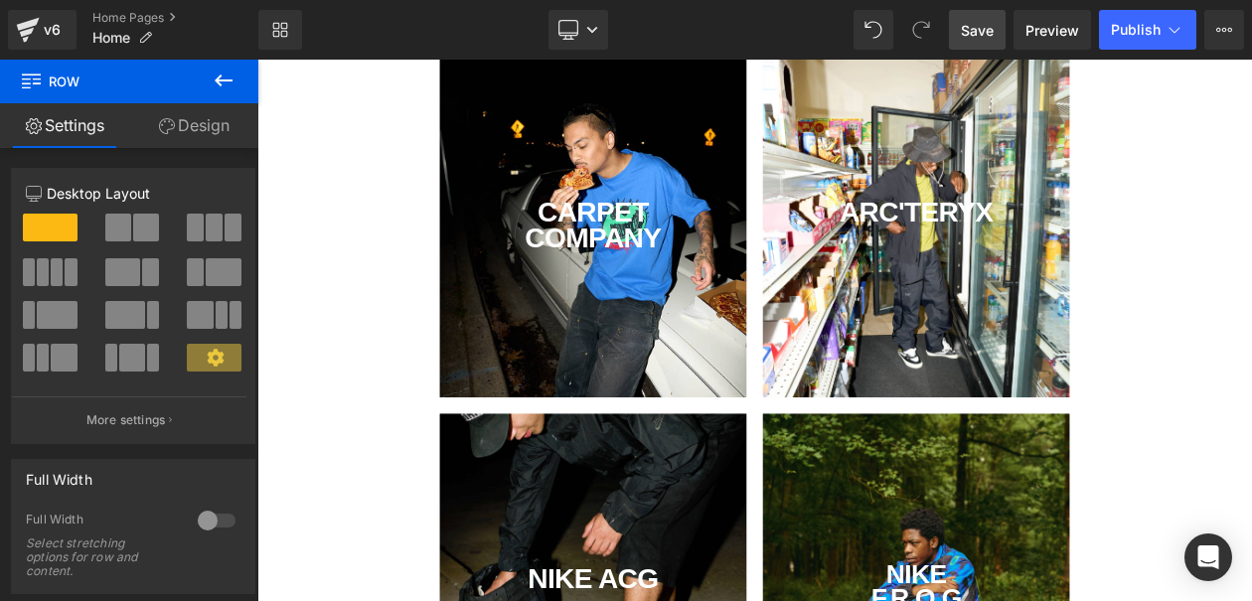
click at [981, 36] on span "Save" at bounding box center [977, 30] width 33 height 21
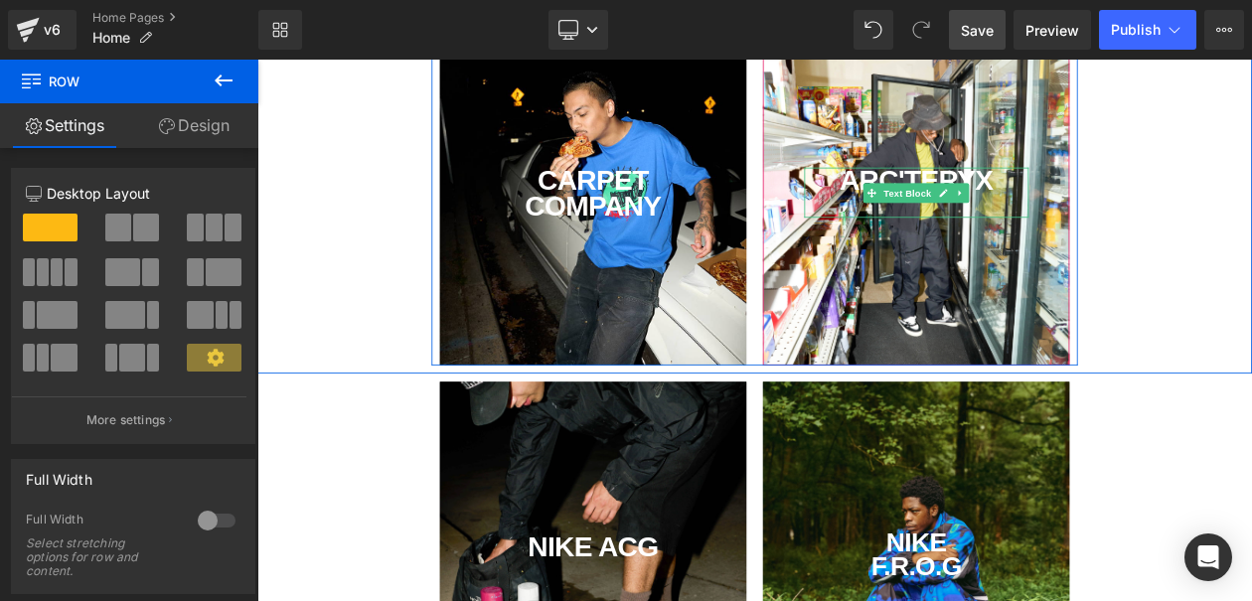
scroll to position [172, 0]
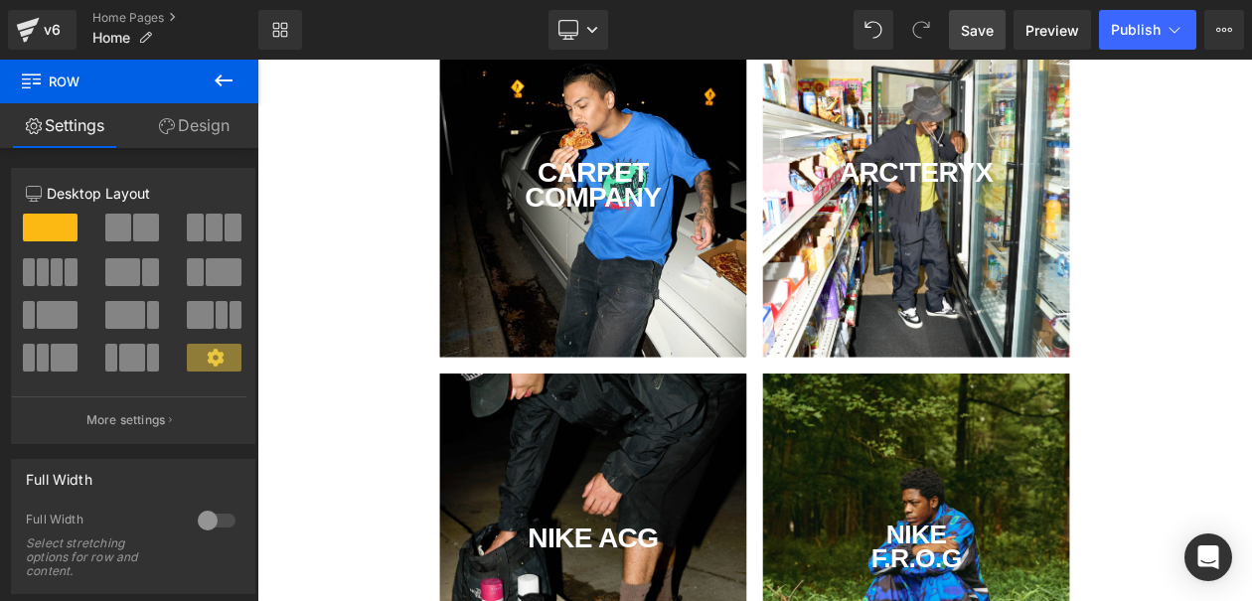
click at [993, 22] on span "Save" at bounding box center [977, 30] width 33 height 21
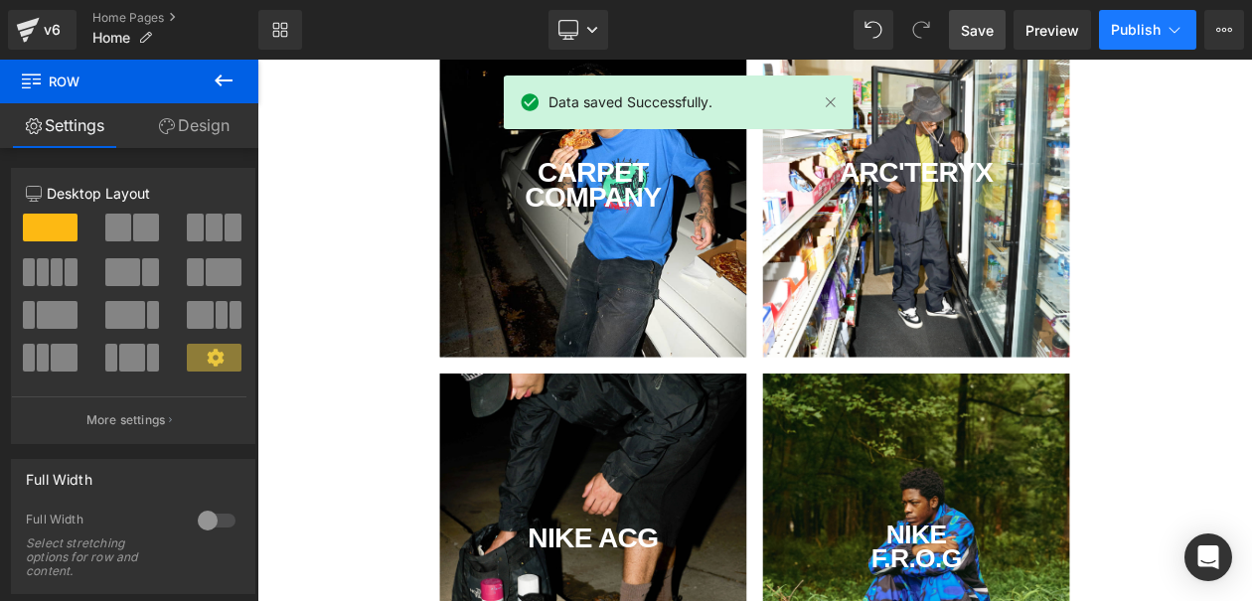
click at [1139, 24] on span "Publish" at bounding box center [1136, 30] width 50 height 16
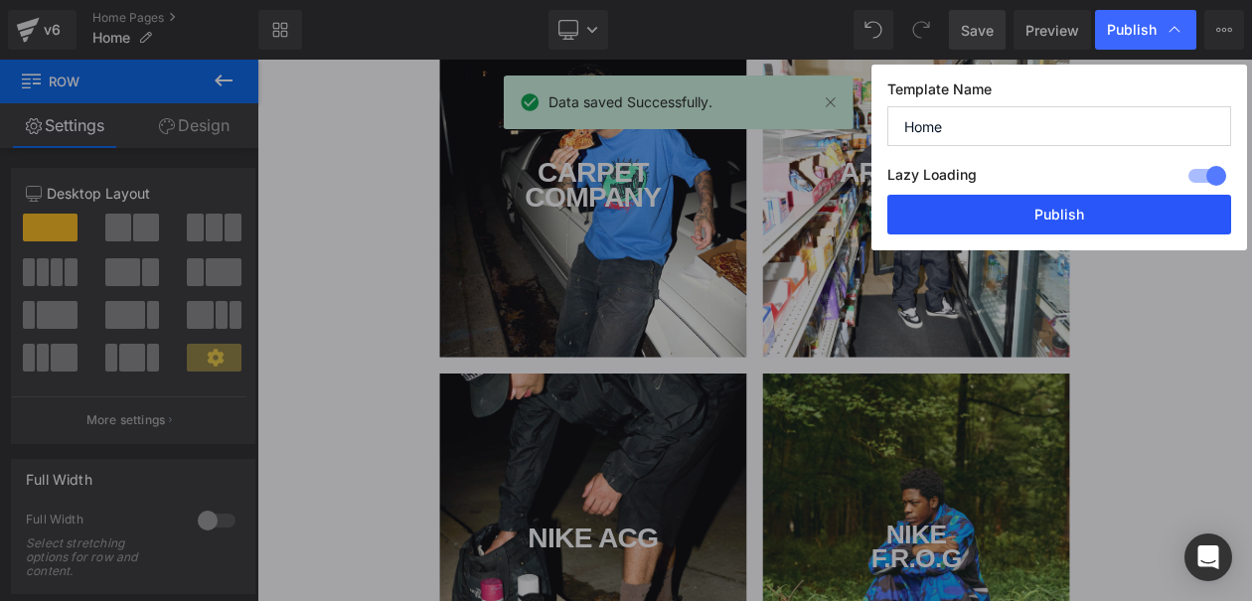
drag, startPoint x: 1026, startPoint y: 213, endPoint x: 929, endPoint y: 185, distance: 101.3
click at [1026, 213] on button "Publish" at bounding box center [1059, 215] width 344 height 40
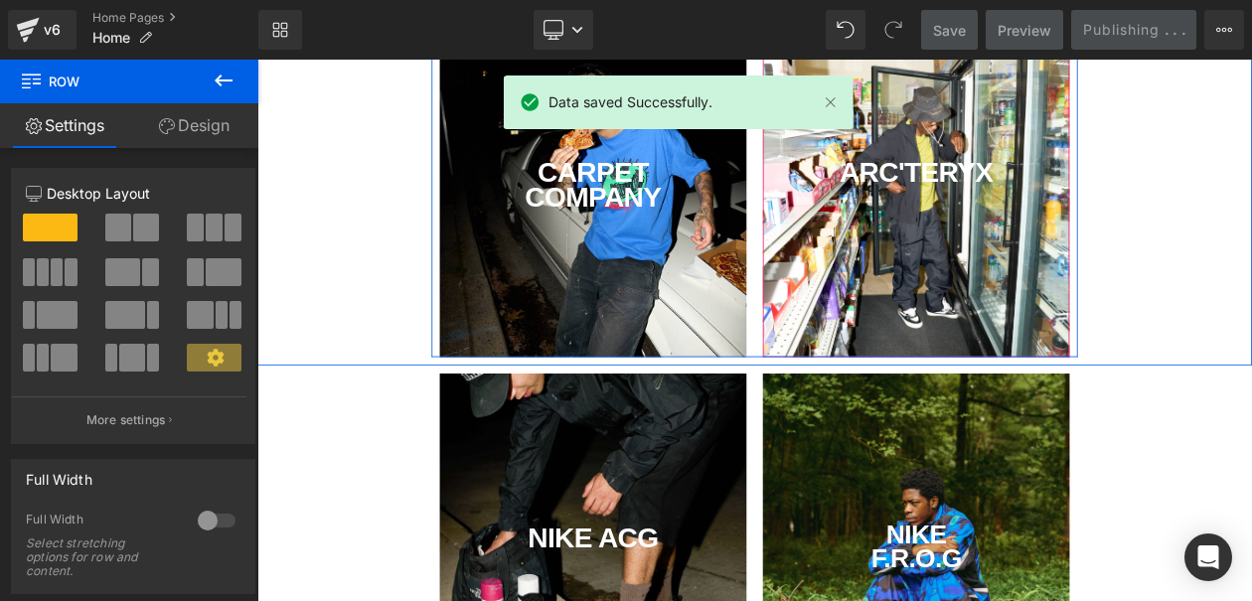
drag, startPoint x: 1186, startPoint y: 244, endPoint x: 1171, endPoint y: 241, distance: 15.2
click at [1184, 244] on div "ARC'TERYX Text Block" at bounding box center [1053, 210] width 371 height 417
